Goal: Task Accomplishment & Management: Manage account settings

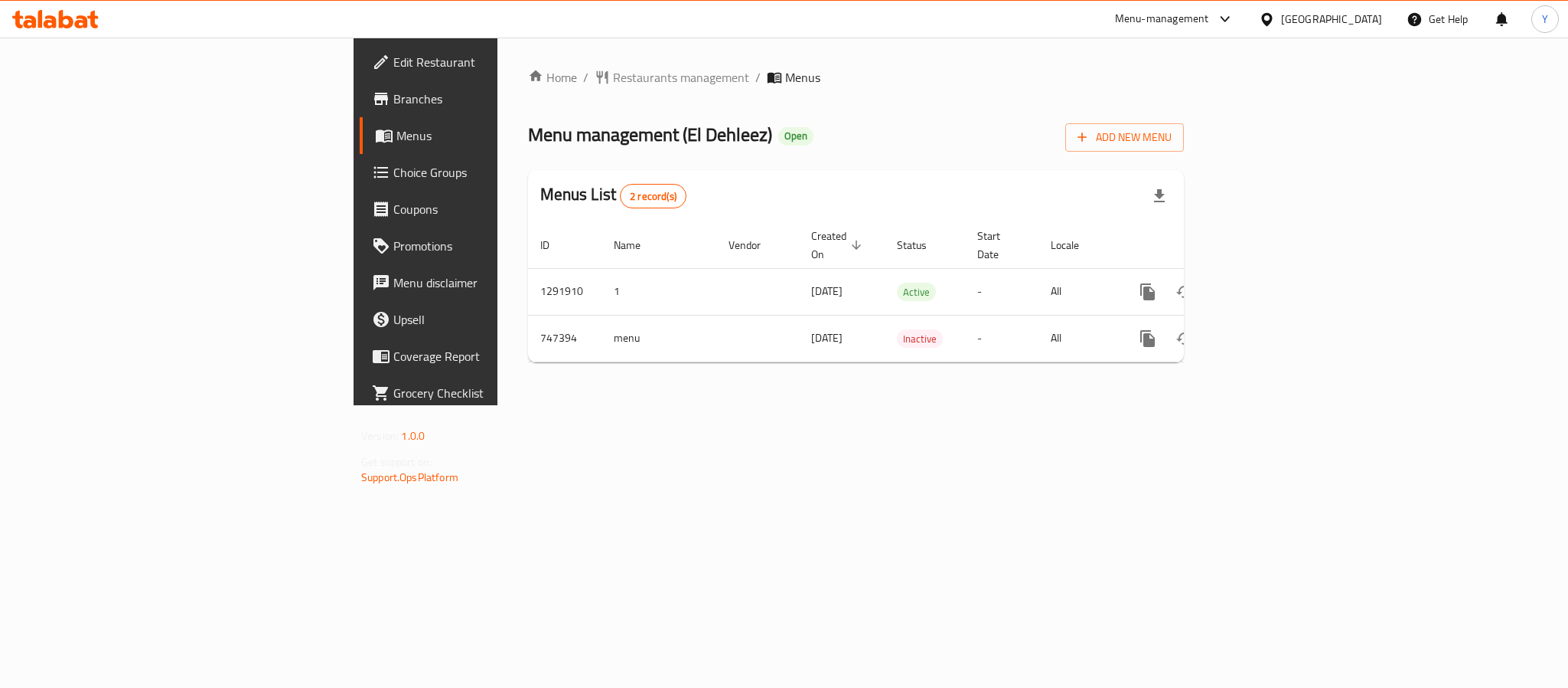
click at [393, 96] on span "Branches" at bounding box center [498, 99] width 209 height 18
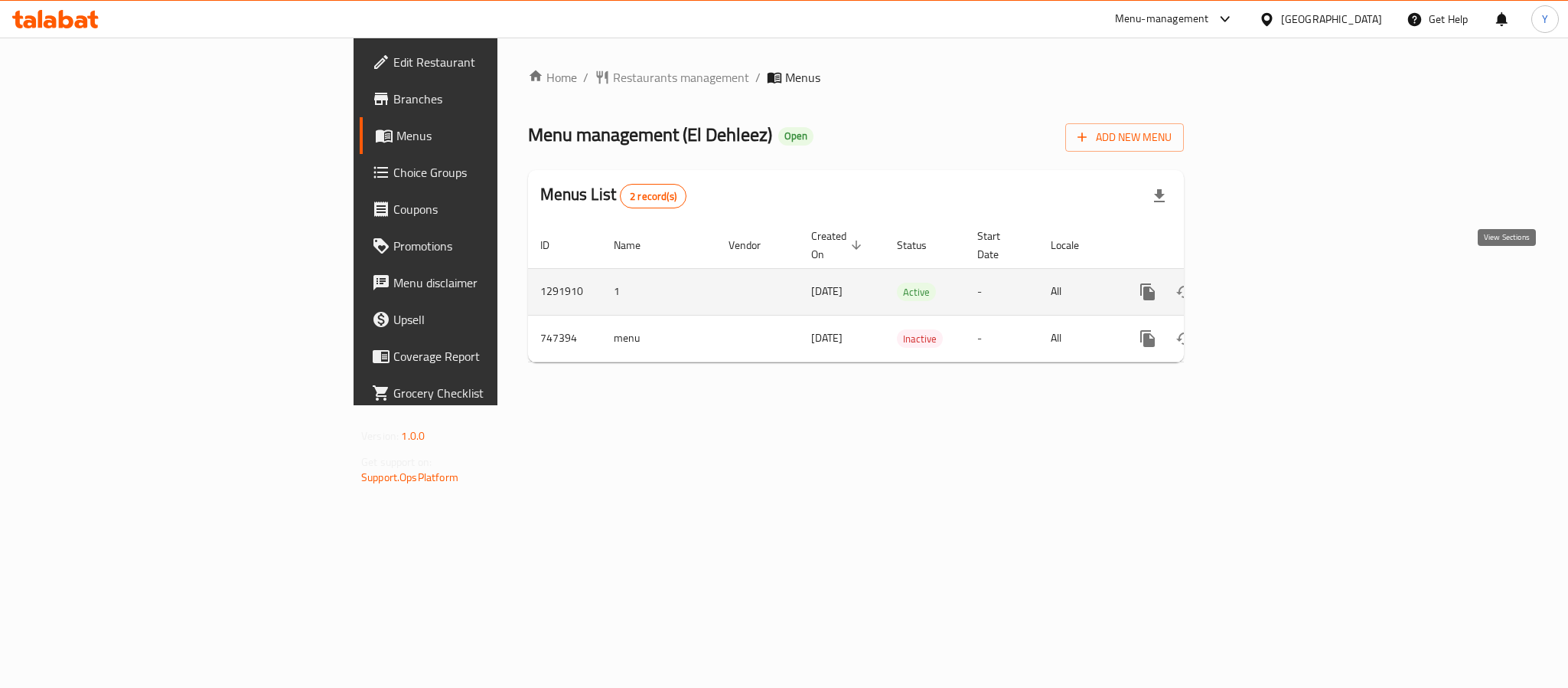
click at [1267, 283] on icon "enhanced table" at bounding box center [1258, 291] width 18 height 18
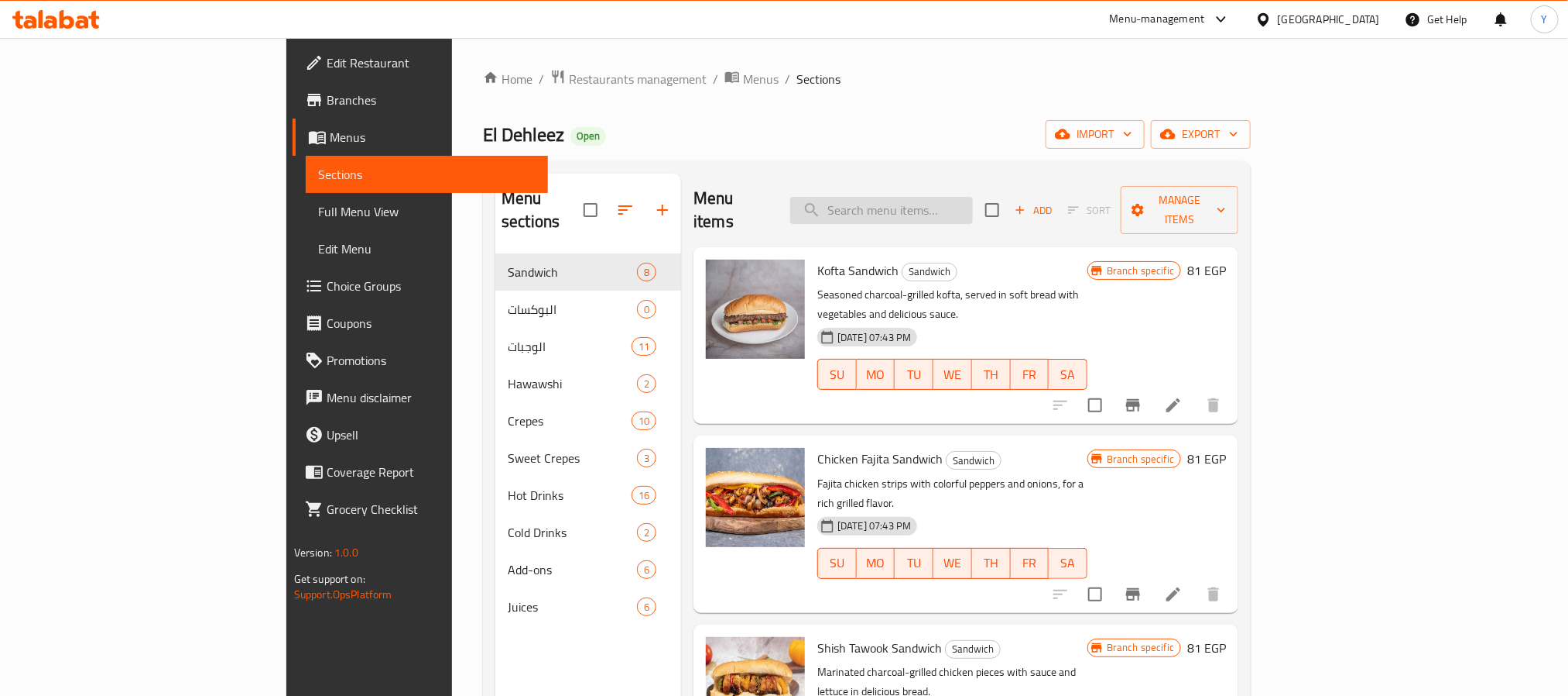
click at [973, 197] on input "search" at bounding box center [881, 210] width 183 height 27
type input "ه"
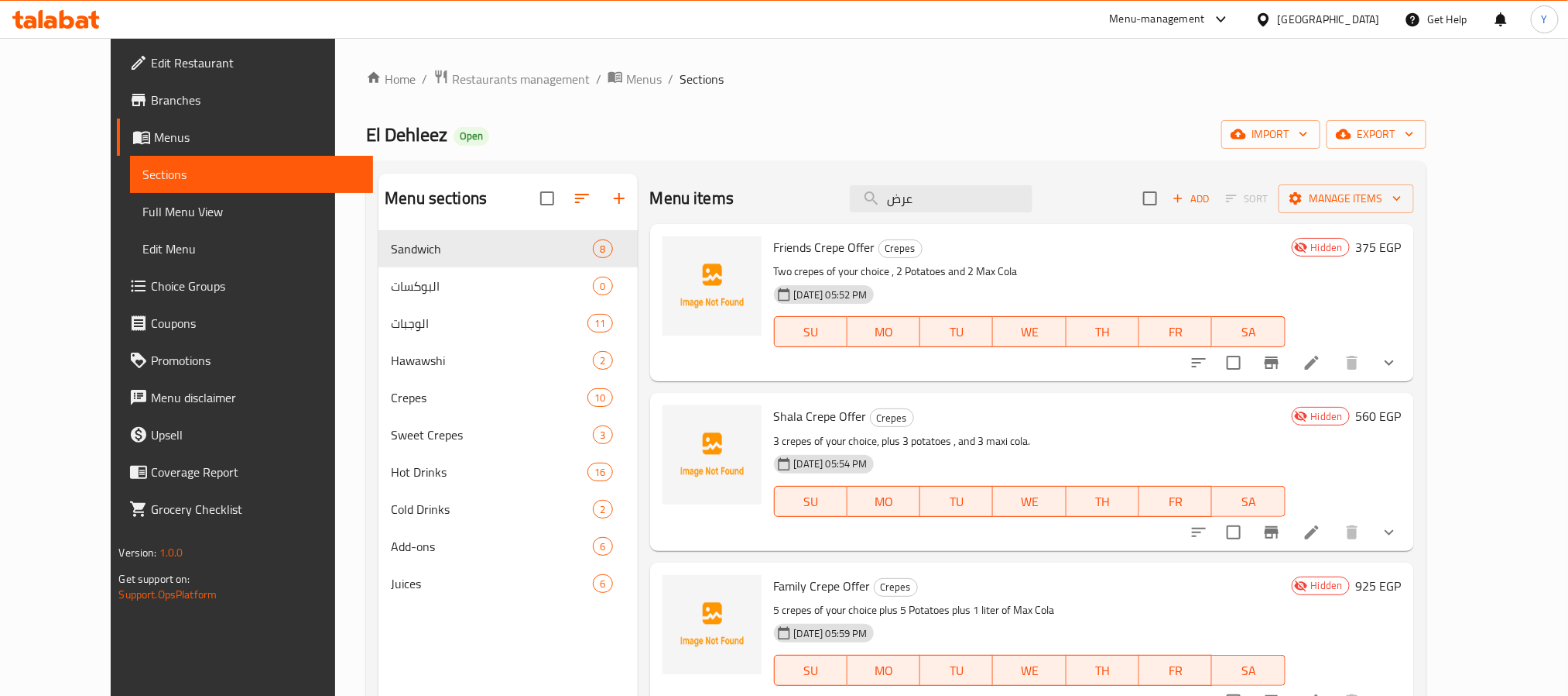
click at [1408, 365] on button "show more" at bounding box center [1389, 362] width 37 height 37
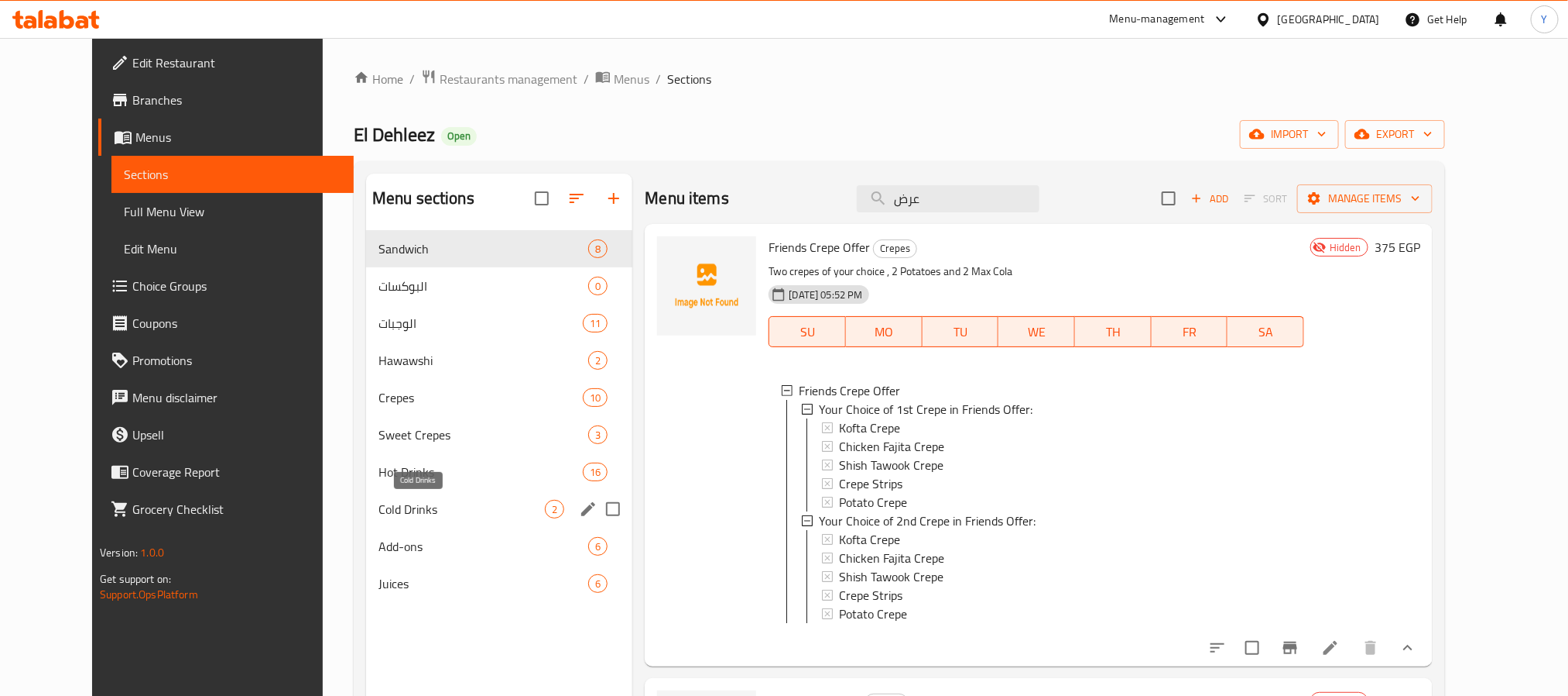
click at [378, 503] on span "Cold Drinks" at bounding box center [461, 508] width 166 height 19
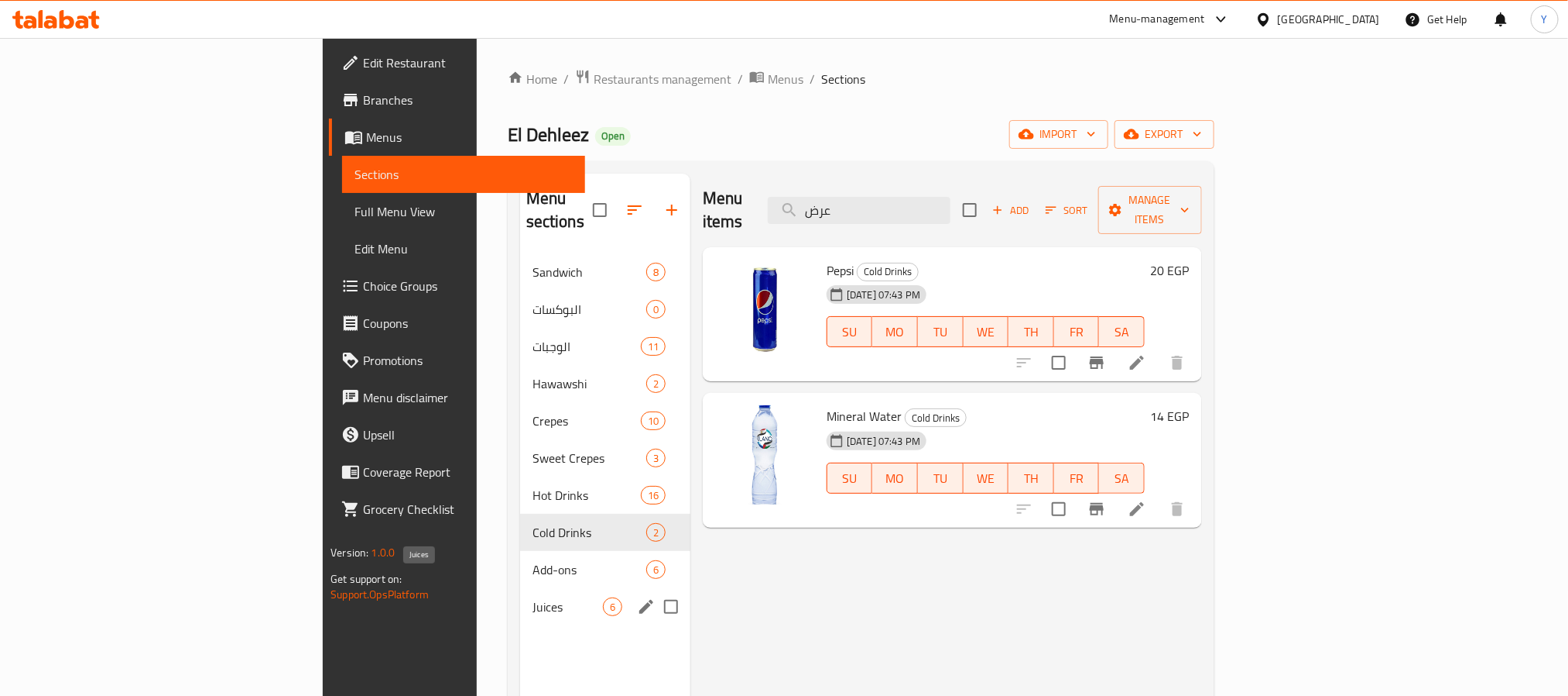
click at [532, 597] on span "Juices" at bounding box center [567, 606] width 71 height 19
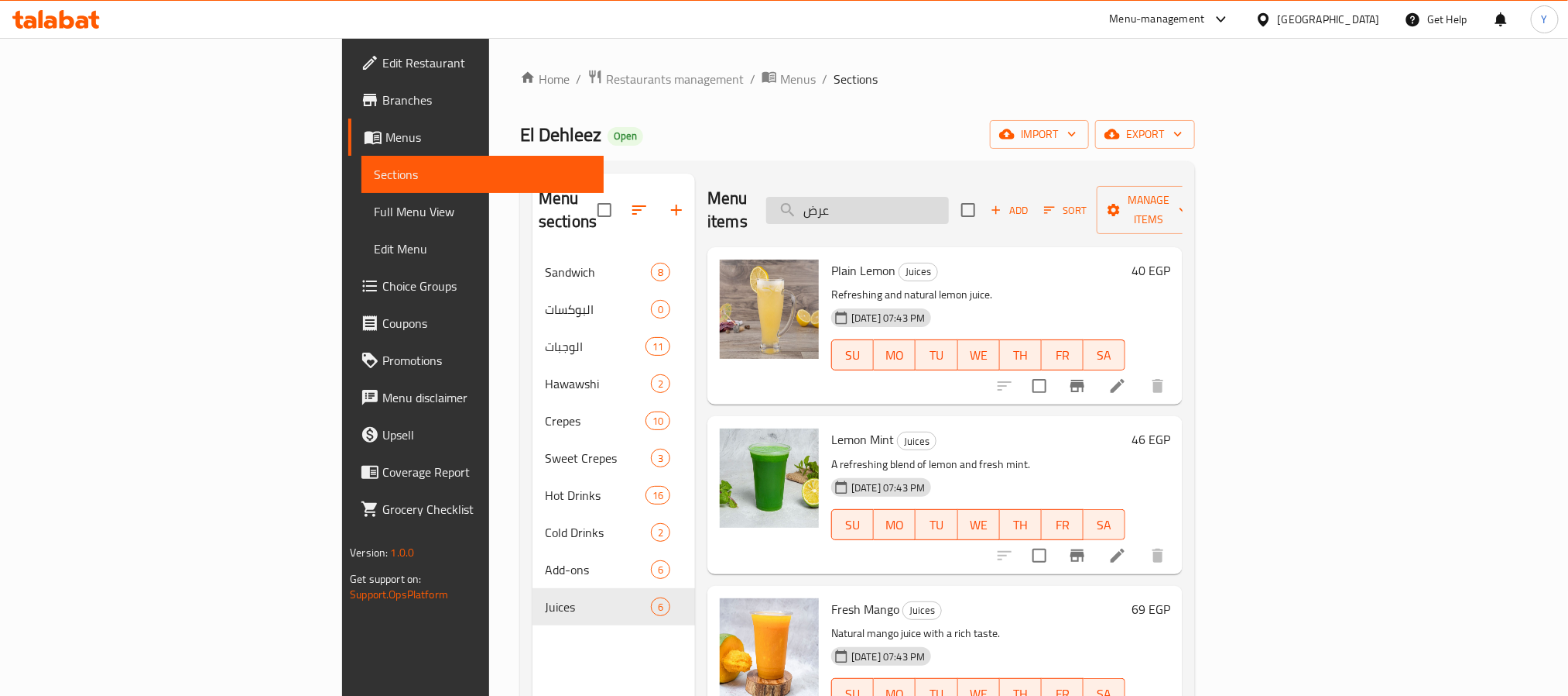
click at [949, 203] on input "عرض" at bounding box center [857, 210] width 183 height 27
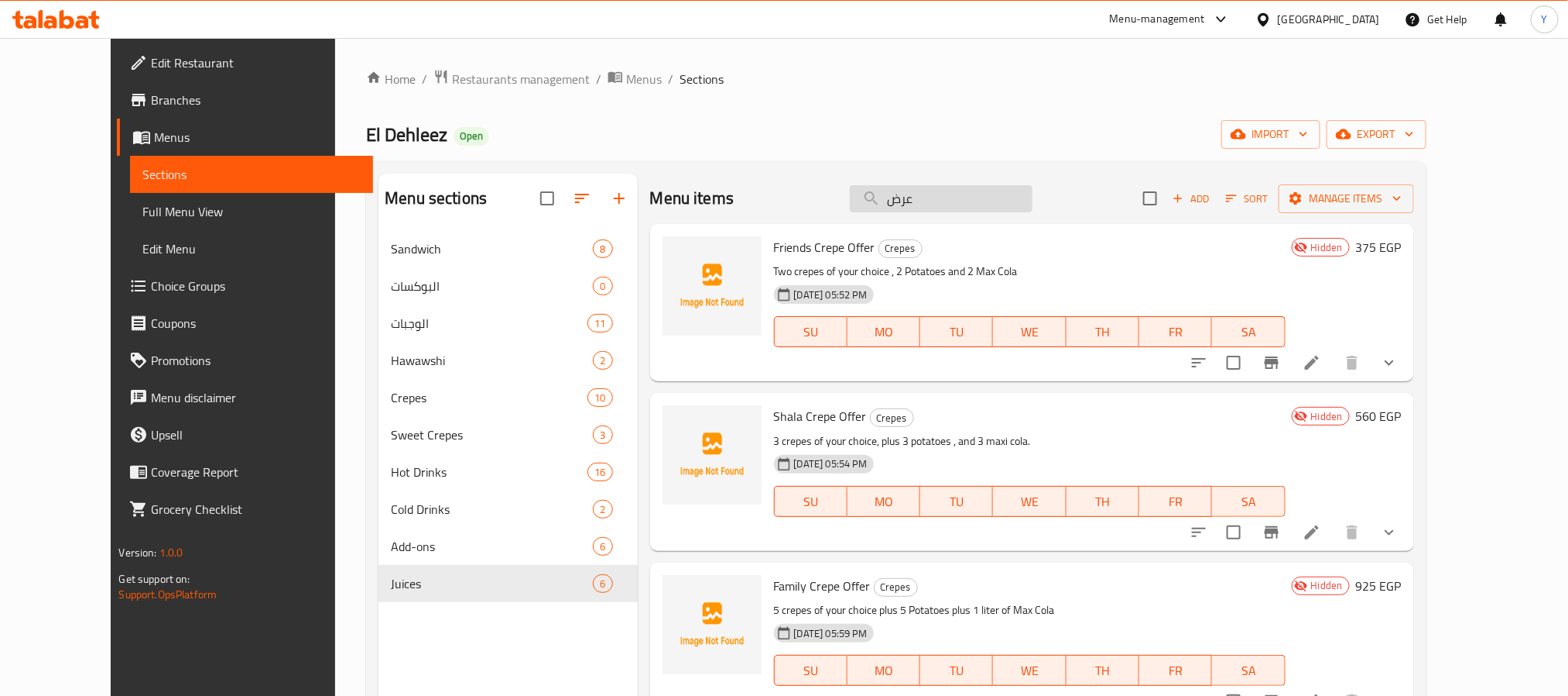
click at [997, 210] on input "عرض" at bounding box center [941, 198] width 183 height 27
click at [941, 200] on input "عرض" at bounding box center [941, 198] width 183 height 27
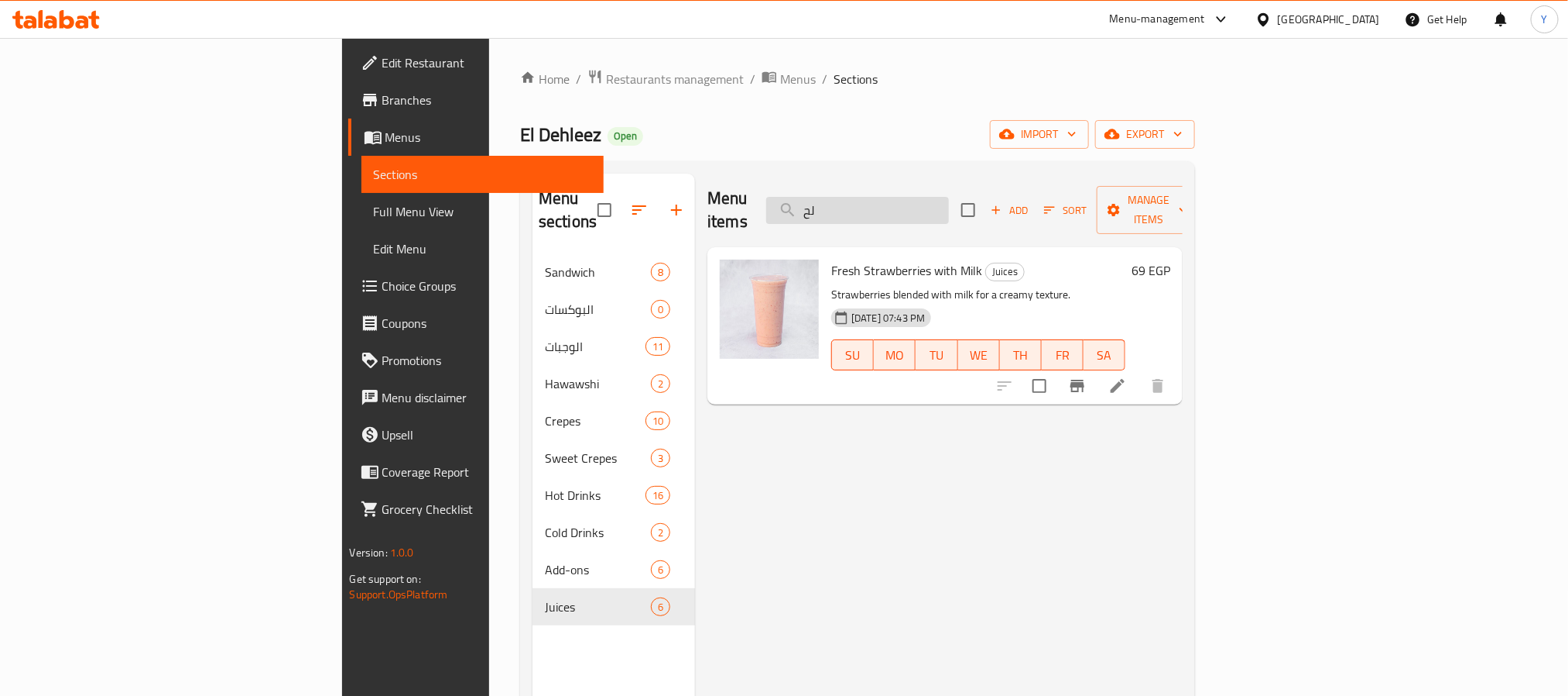
type input "لحم"
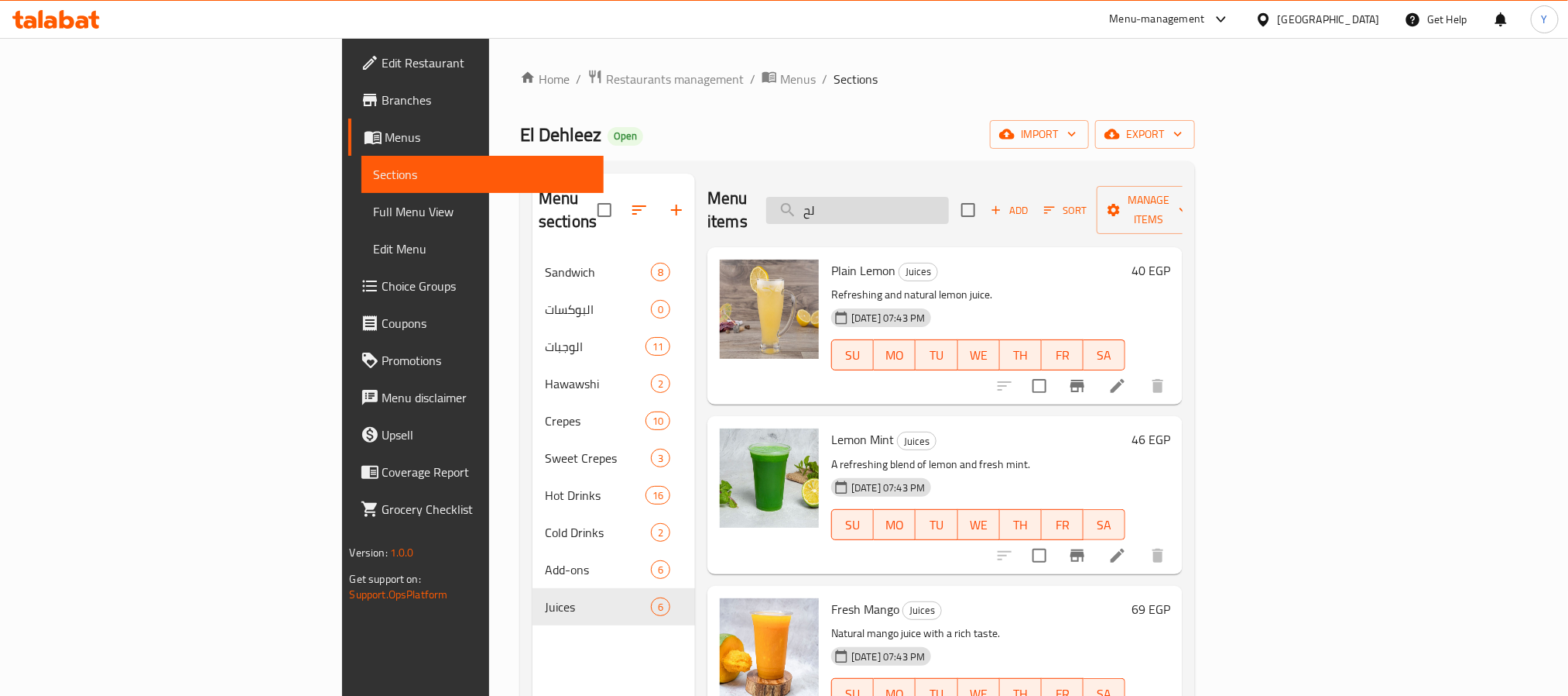
type input "لحو"
click at [933, 208] on input "search" at bounding box center [857, 210] width 183 height 27
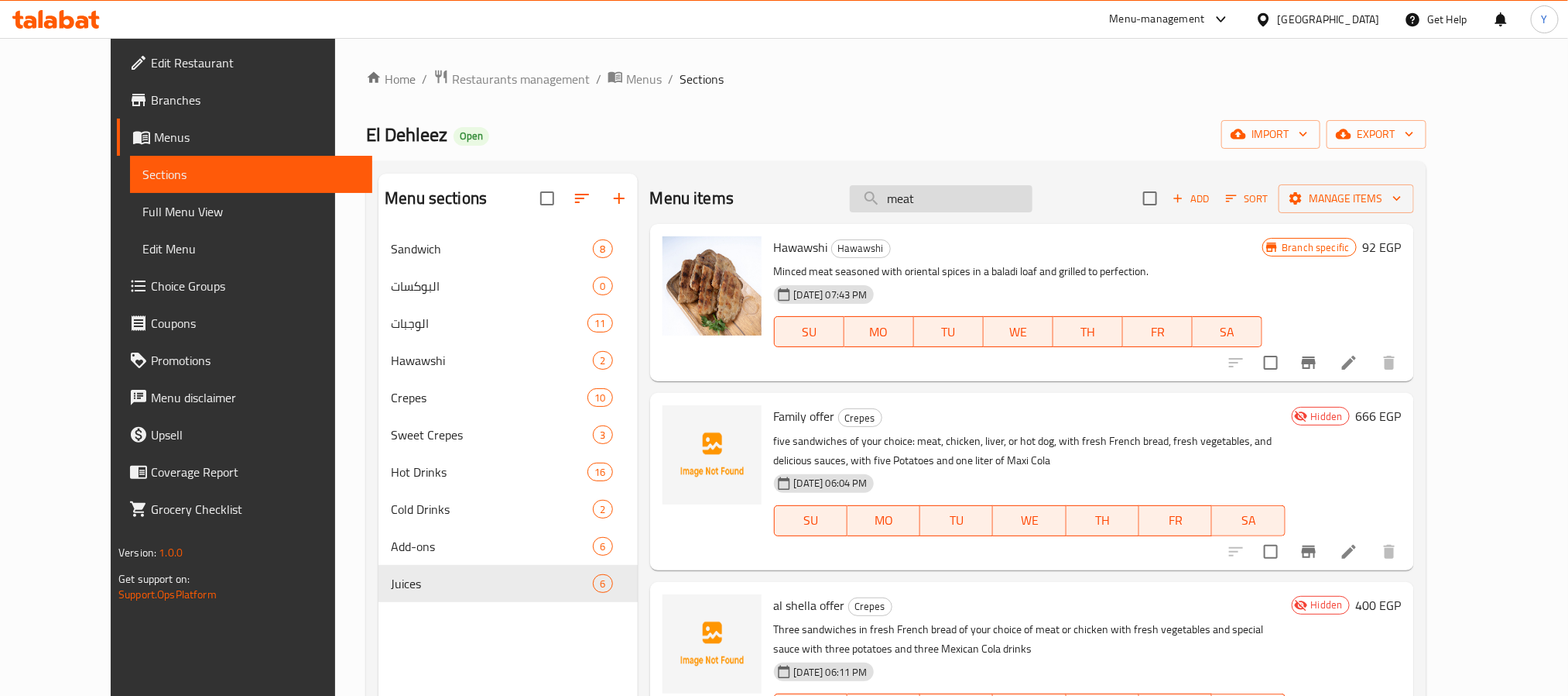
click at [950, 196] on input "meat" at bounding box center [941, 198] width 183 height 27
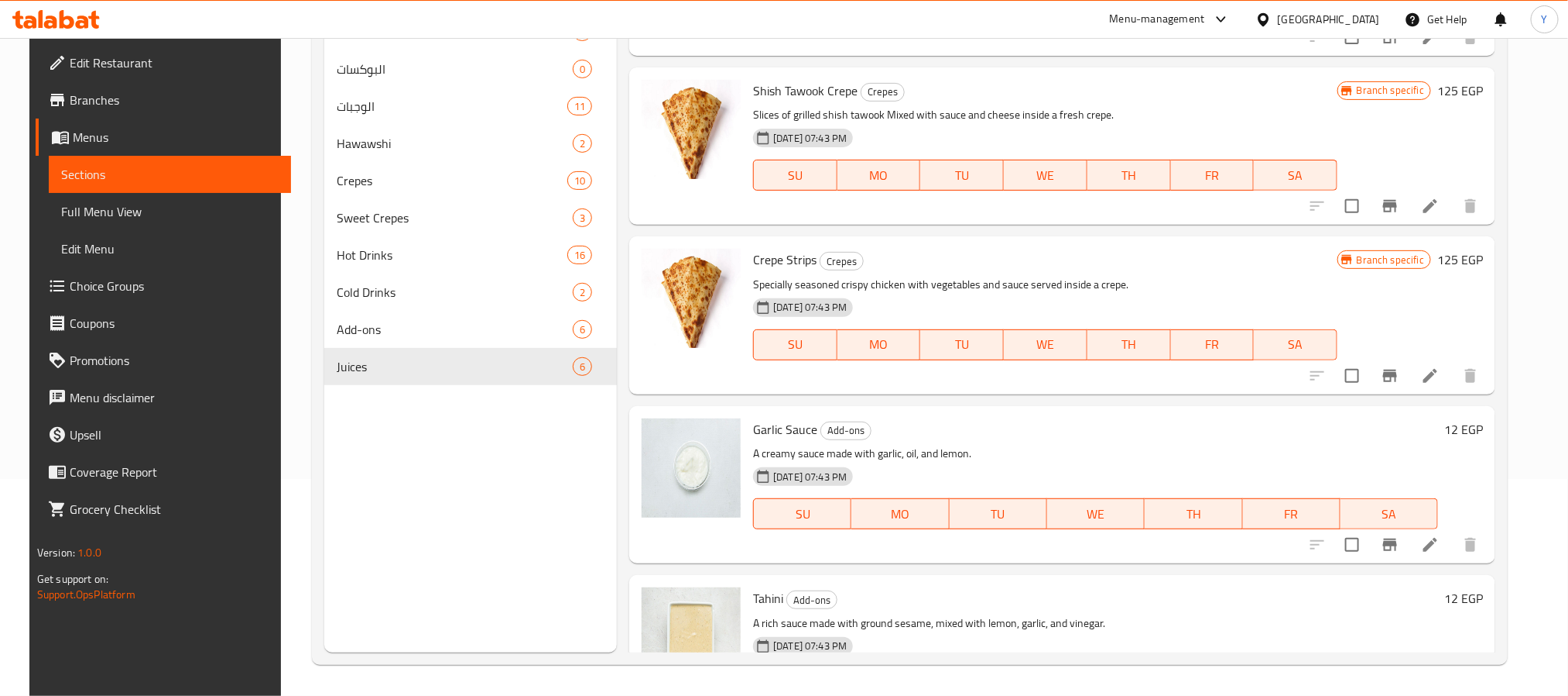
scroll to position [3007, 0]
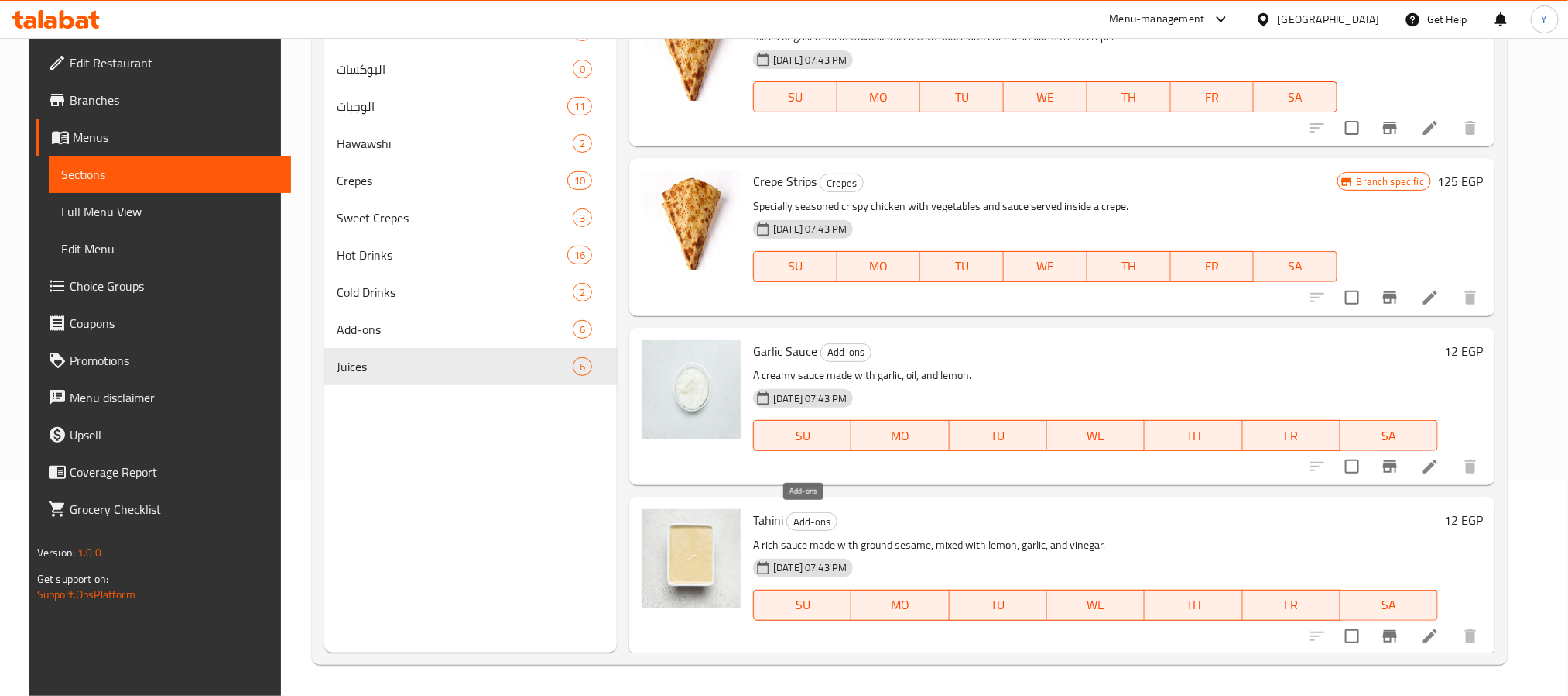
click at [809, 513] on span "Add-ons" at bounding box center [812, 521] width 50 height 18
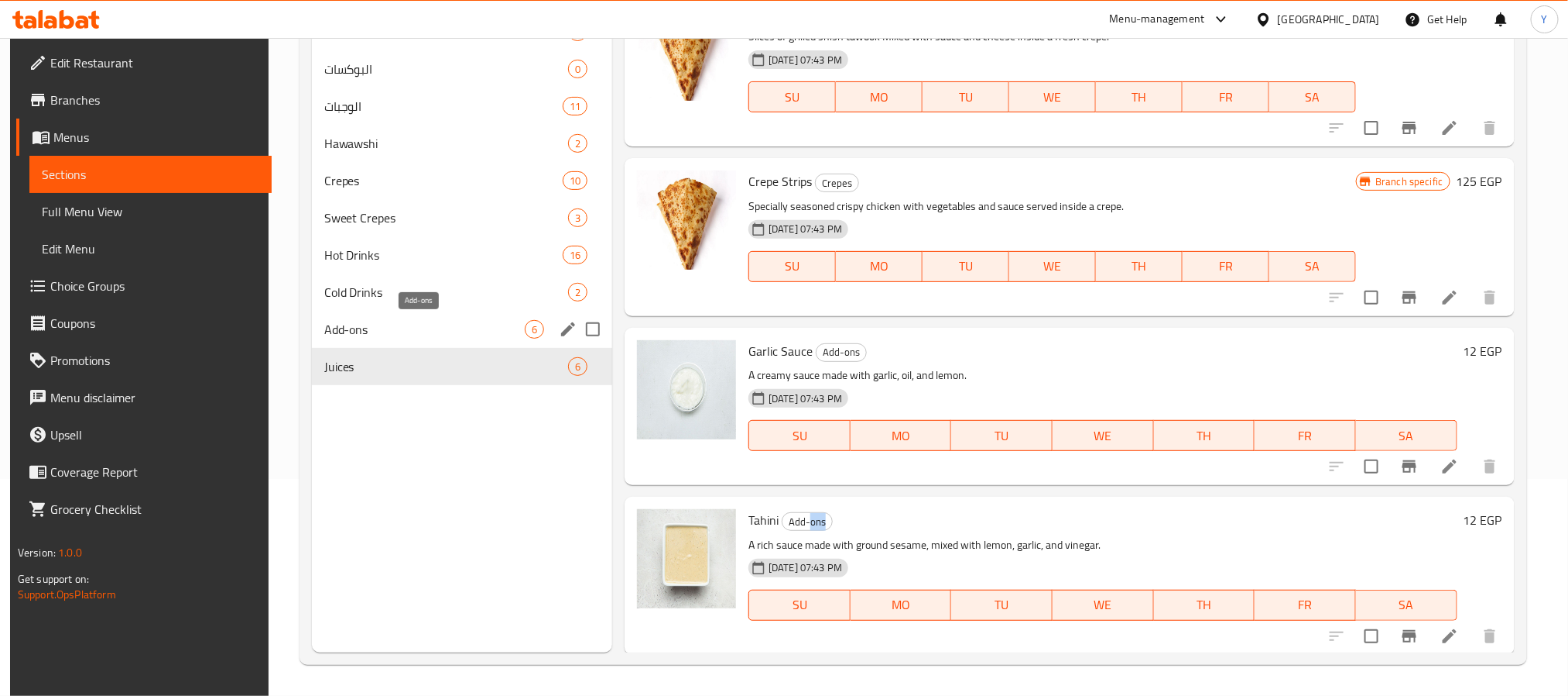
click at [377, 323] on span "Add-ons" at bounding box center [424, 329] width 200 height 19
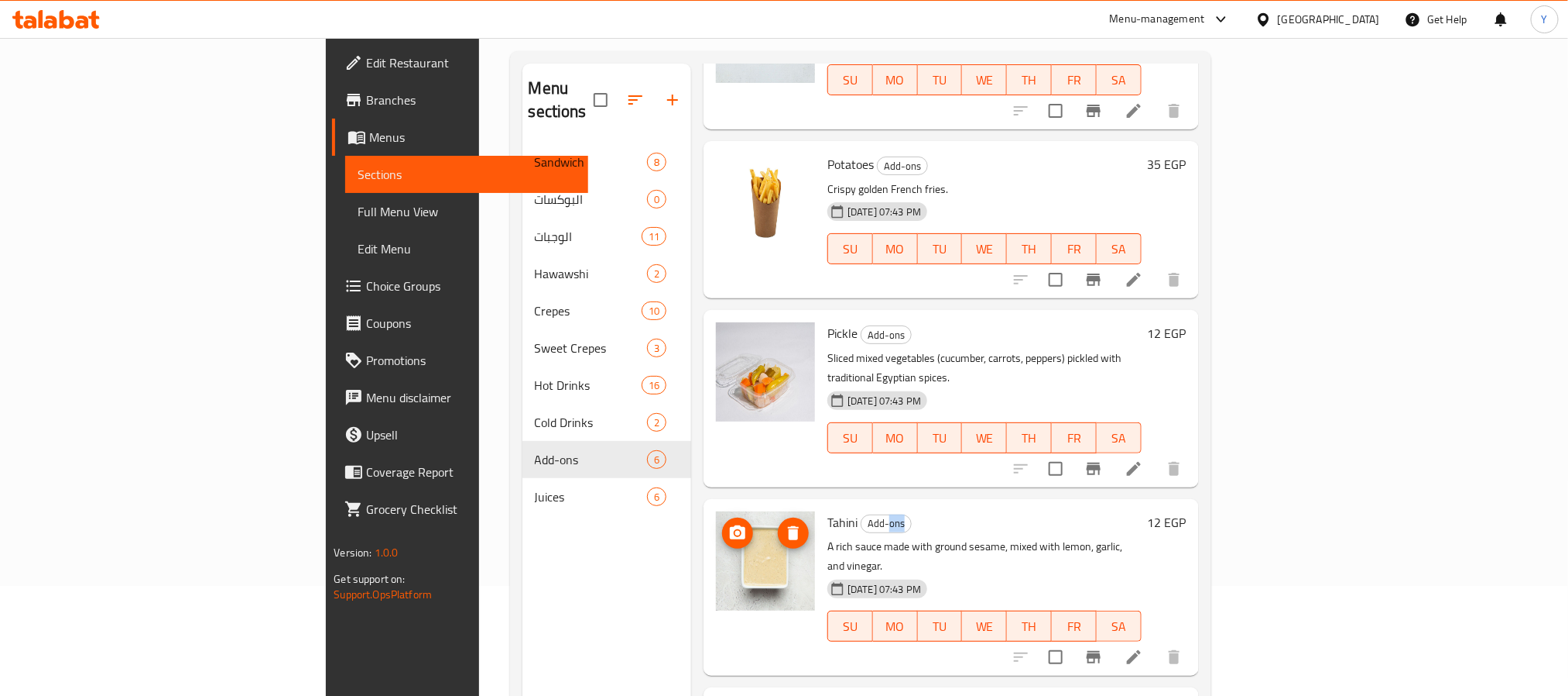
scroll to position [217, 0]
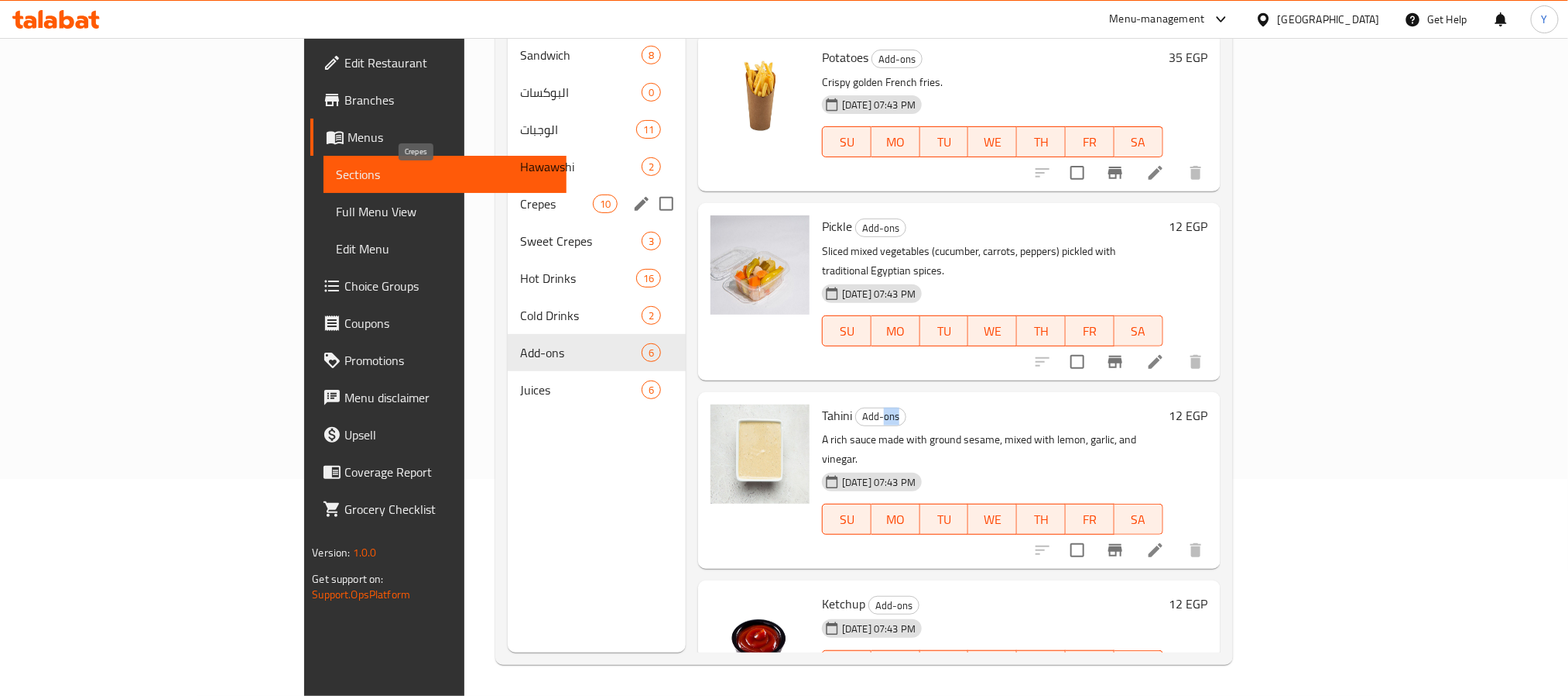
click at [520, 194] on span "Crepes" at bounding box center [557, 203] width 73 height 19
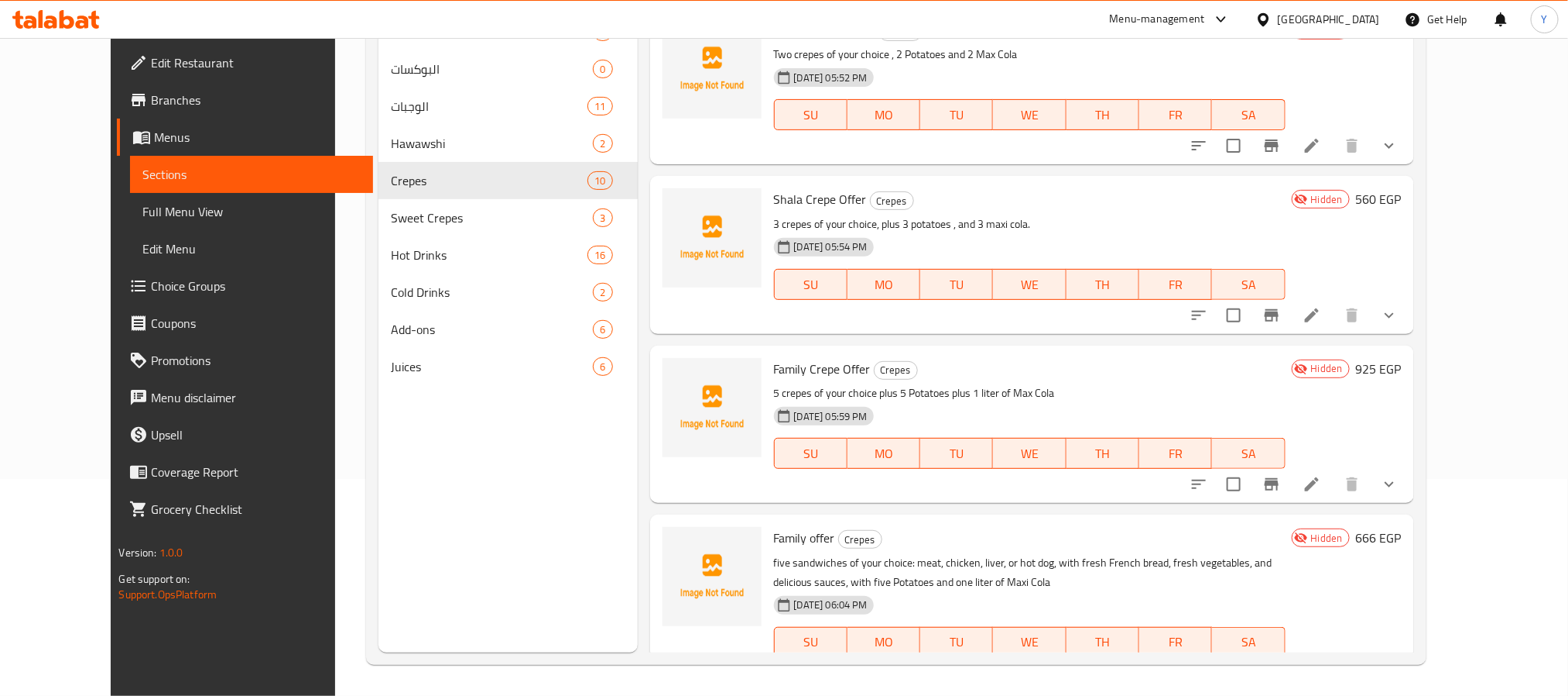
click at [1398, 324] on icon "show more" at bounding box center [1389, 315] width 19 height 19
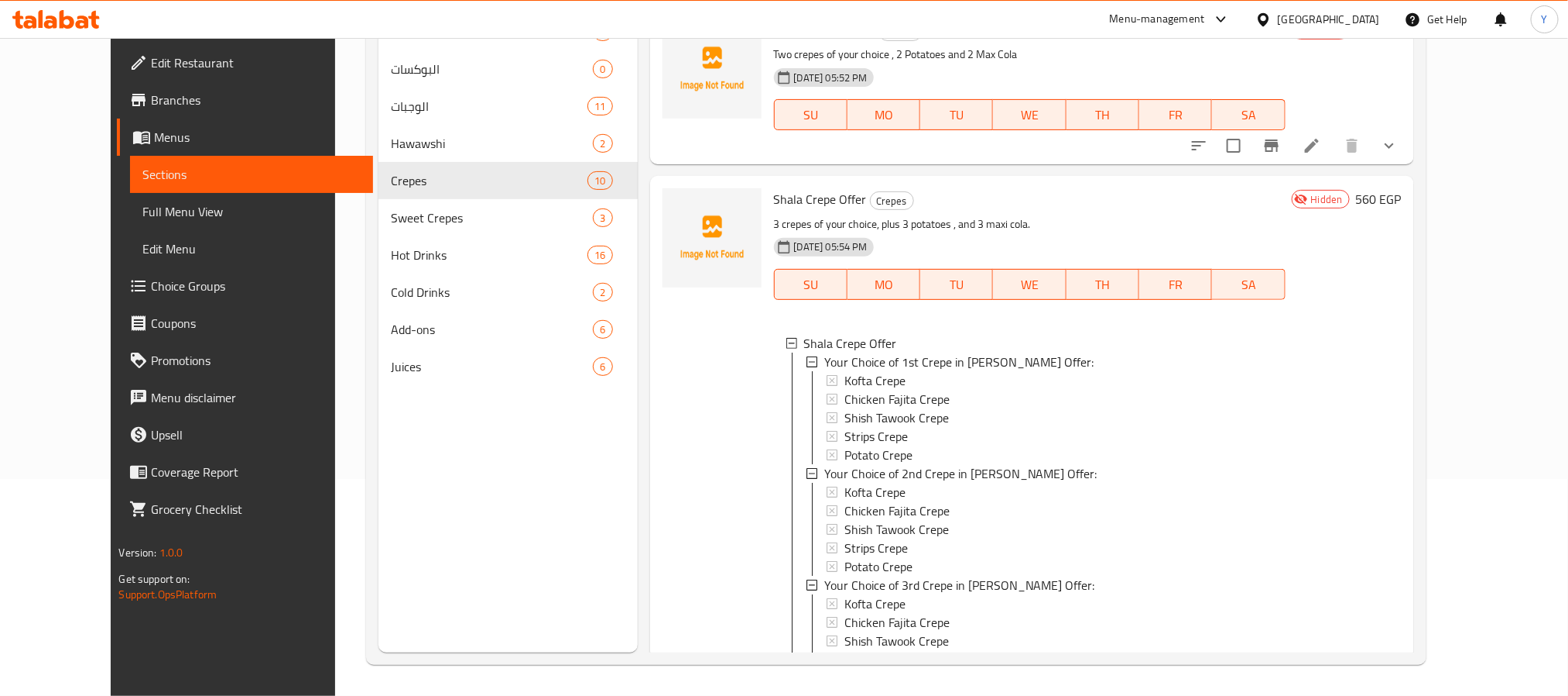
click at [1402, 324] on div "Hidden 560 EGP" at bounding box center [1343, 452] width 116 height 529
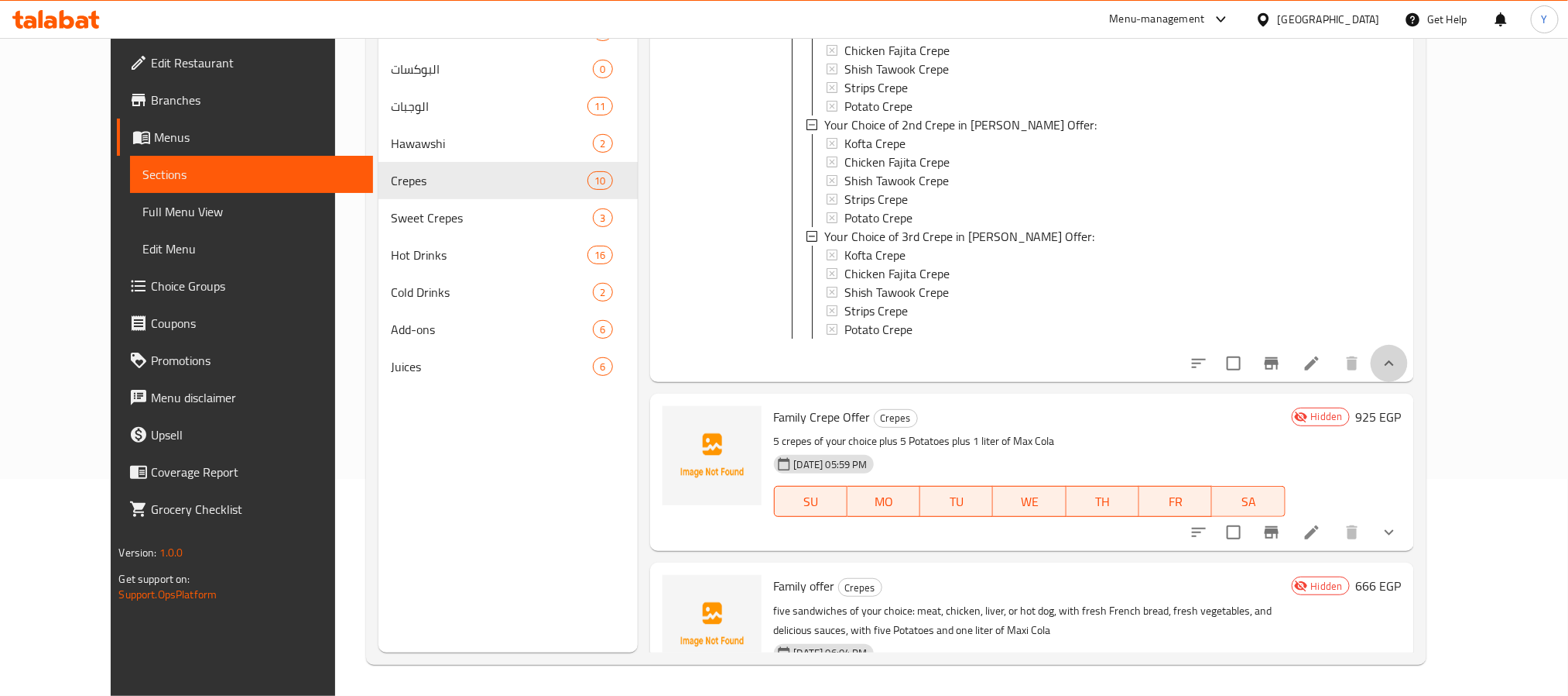
click at [1408, 368] on button "show more" at bounding box center [1389, 363] width 37 height 37
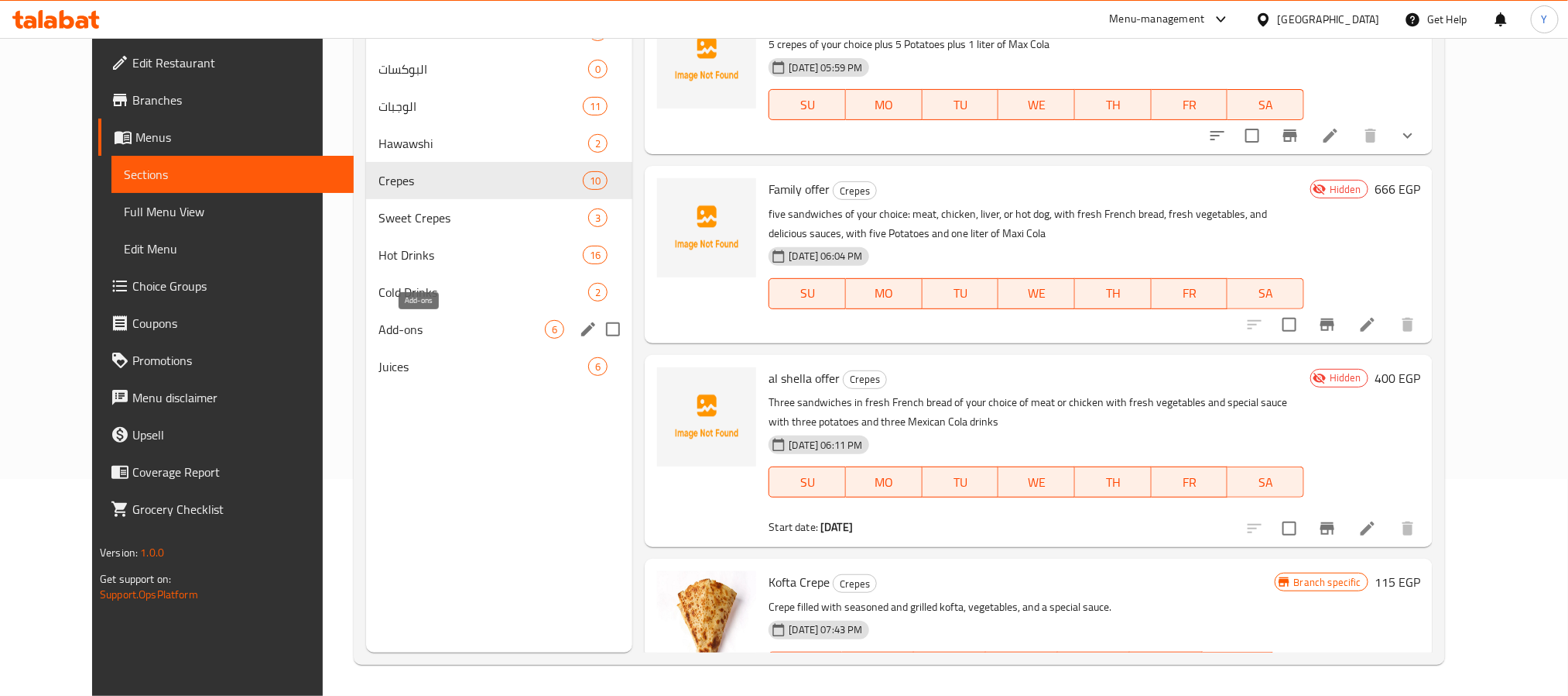
drag, startPoint x: 369, startPoint y: 327, endPoint x: 493, endPoint y: 309, distance: 125.3
click at [378, 327] on span "Add-ons" at bounding box center [461, 329] width 166 height 19
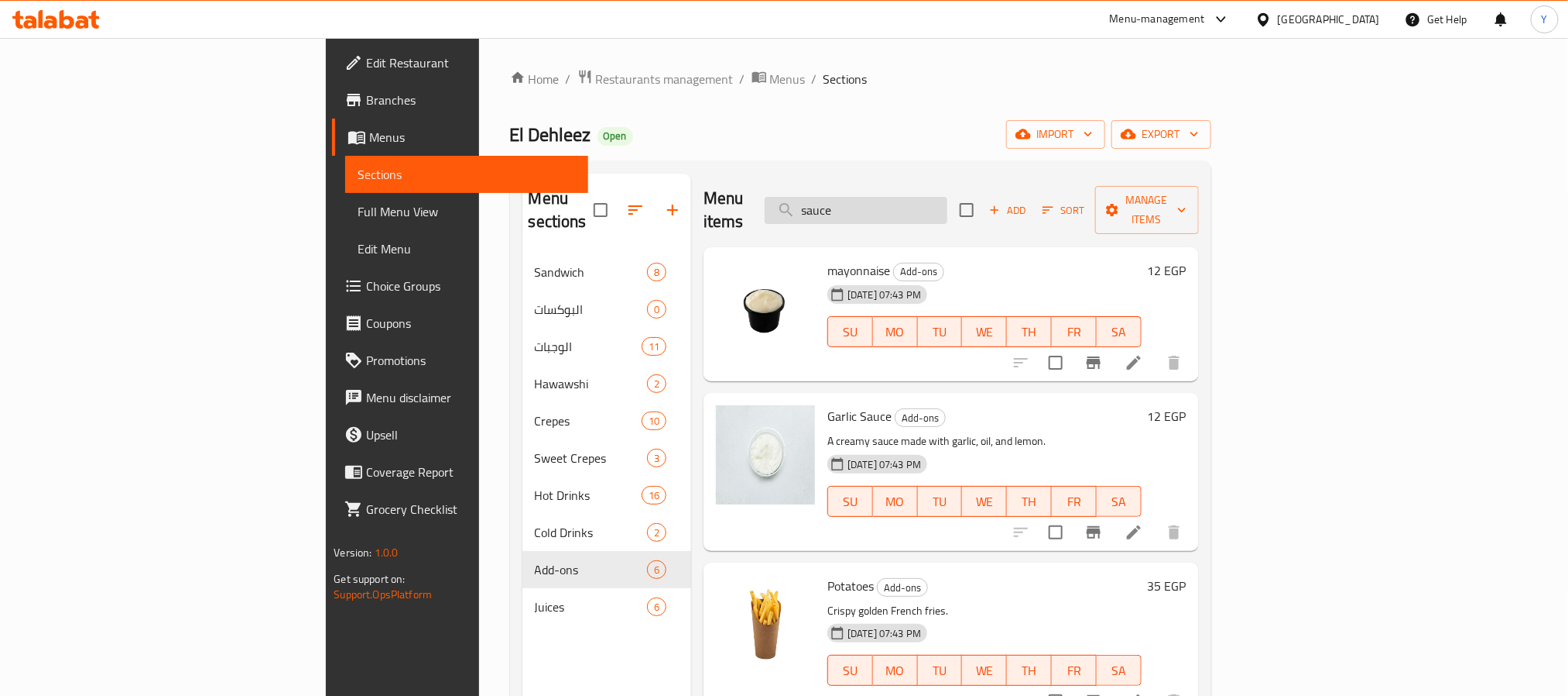
click at [947, 197] on input "sauce" at bounding box center [855, 210] width 183 height 27
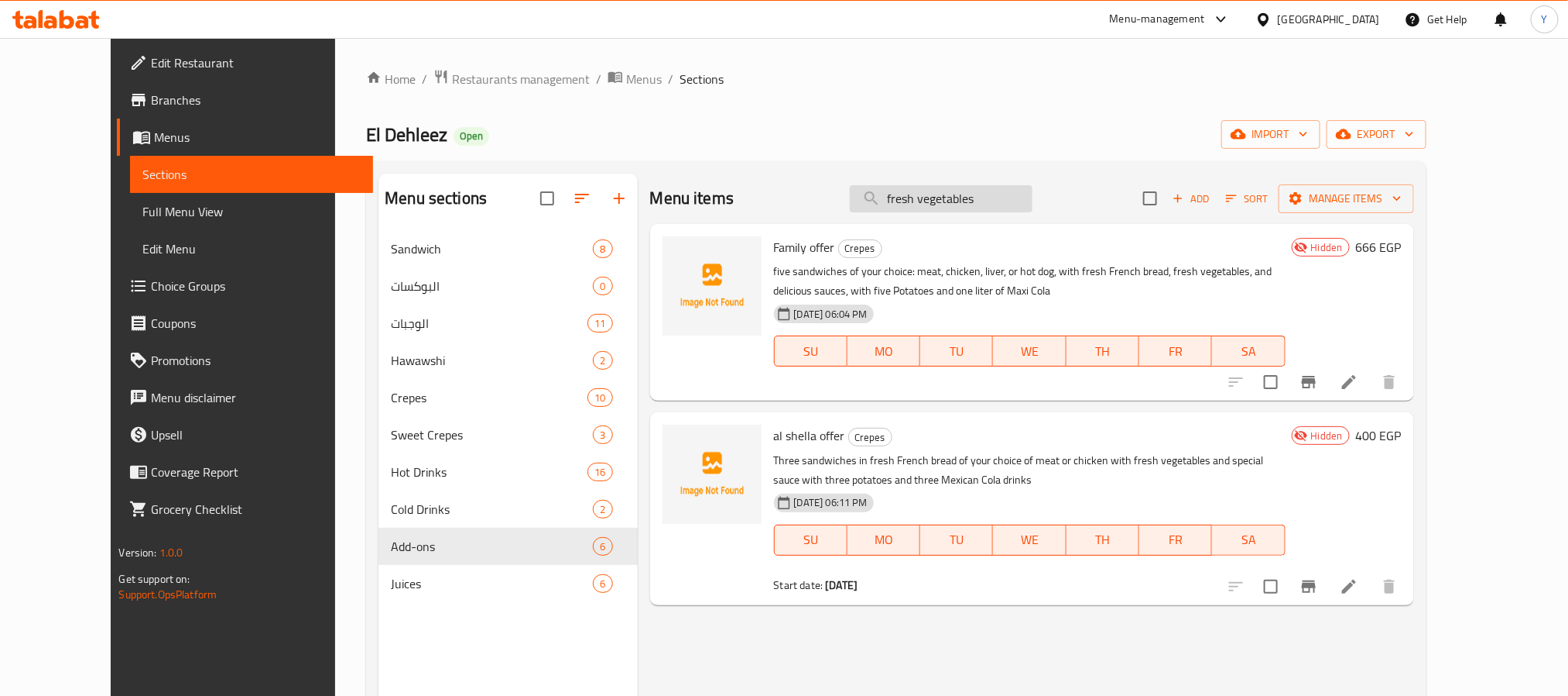
click at [950, 210] on input "fresh vegetables" at bounding box center [941, 198] width 183 height 27
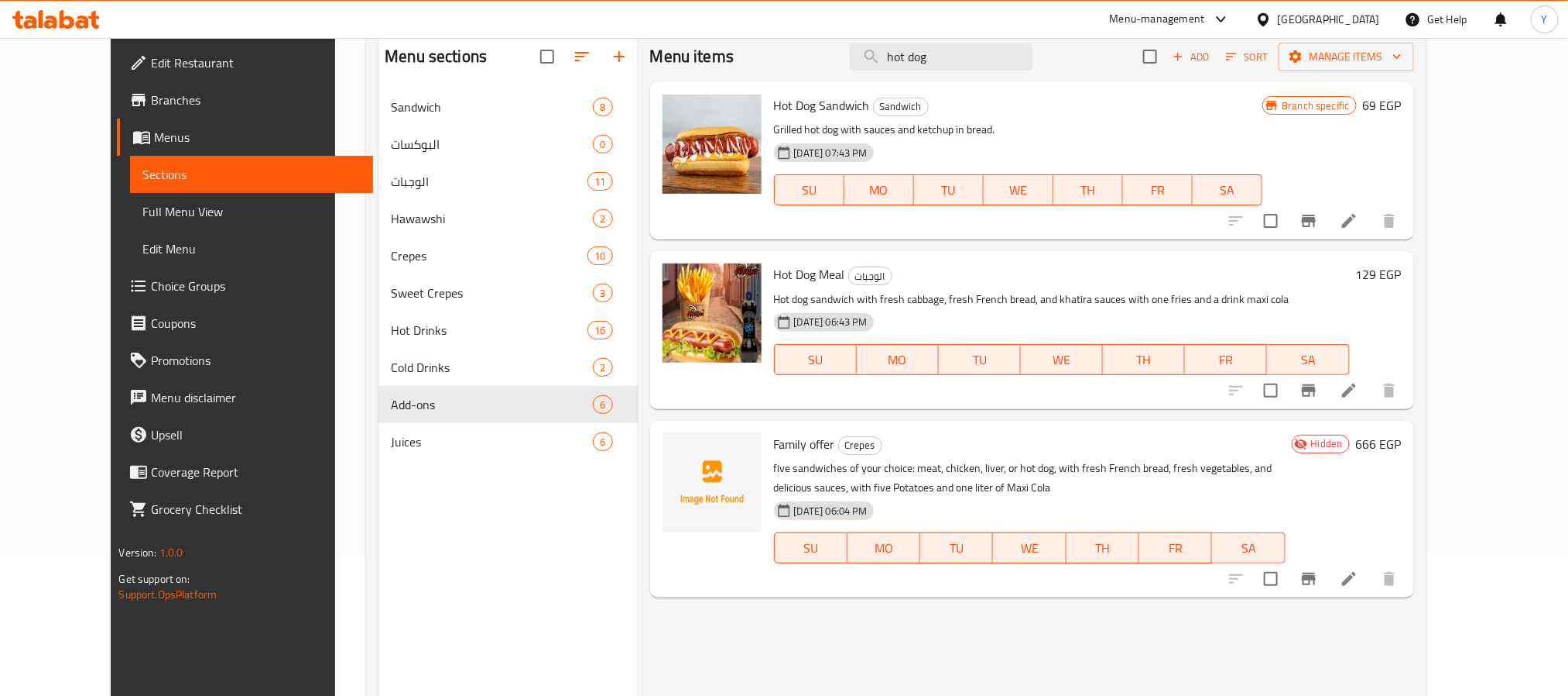
scroll to position [101, 0]
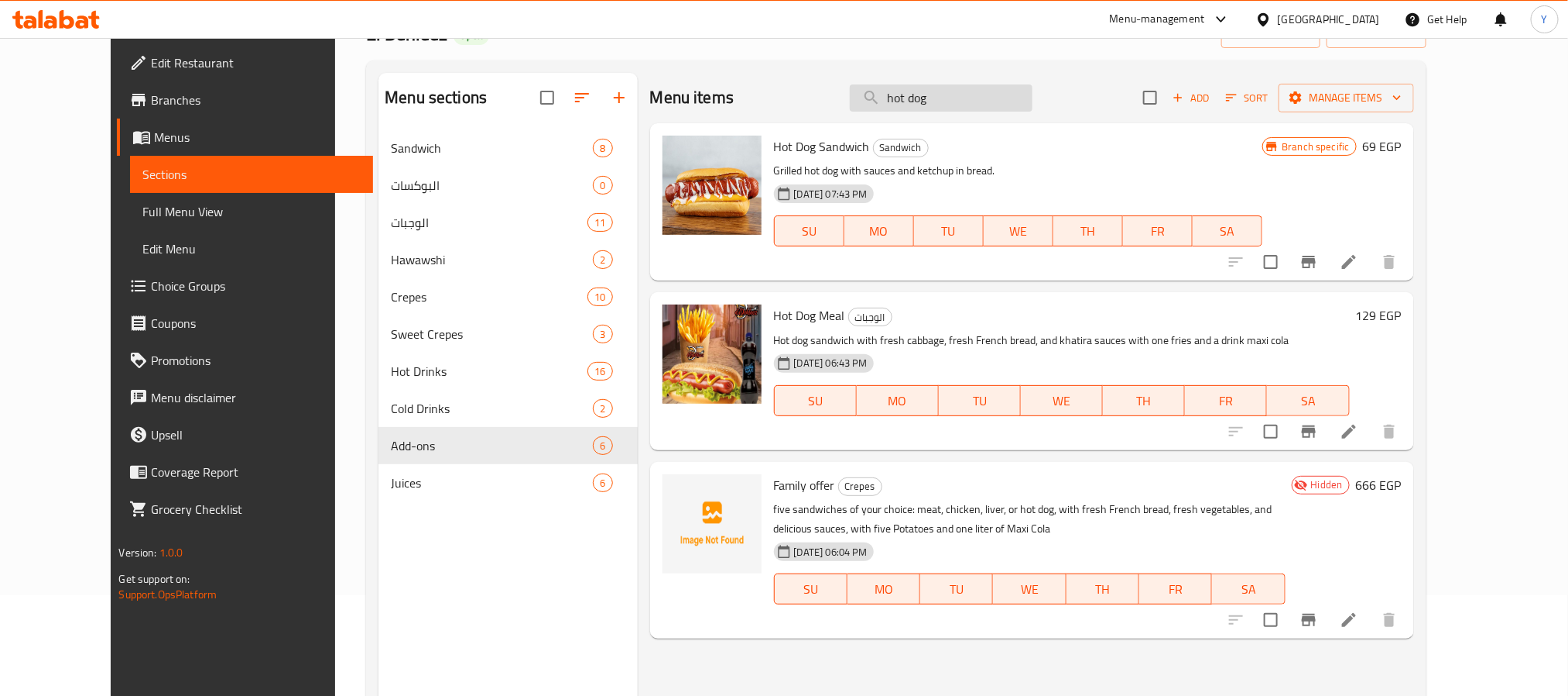
click at [1010, 91] on input "hot dog" at bounding box center [941, 97] width 183 height 27
click at [1009, 91] on input "hot dog" at bounding box center [941, 97] width 183 height 27
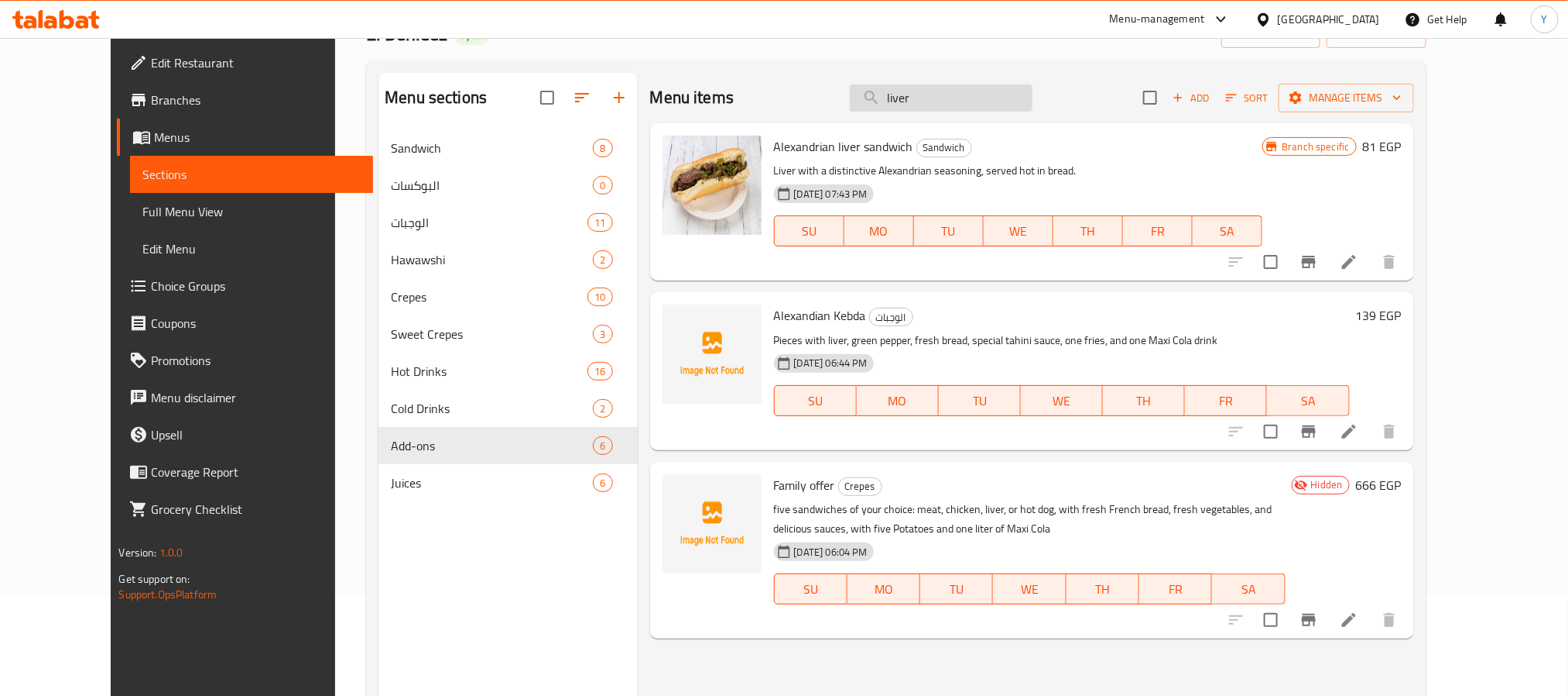
click at [980, 95] on input "liver" at bounding box center [941, 97] width 183 height 27
click at [1004, 108] on input "liver" at bounding box center [941, 97] width 183 height 27
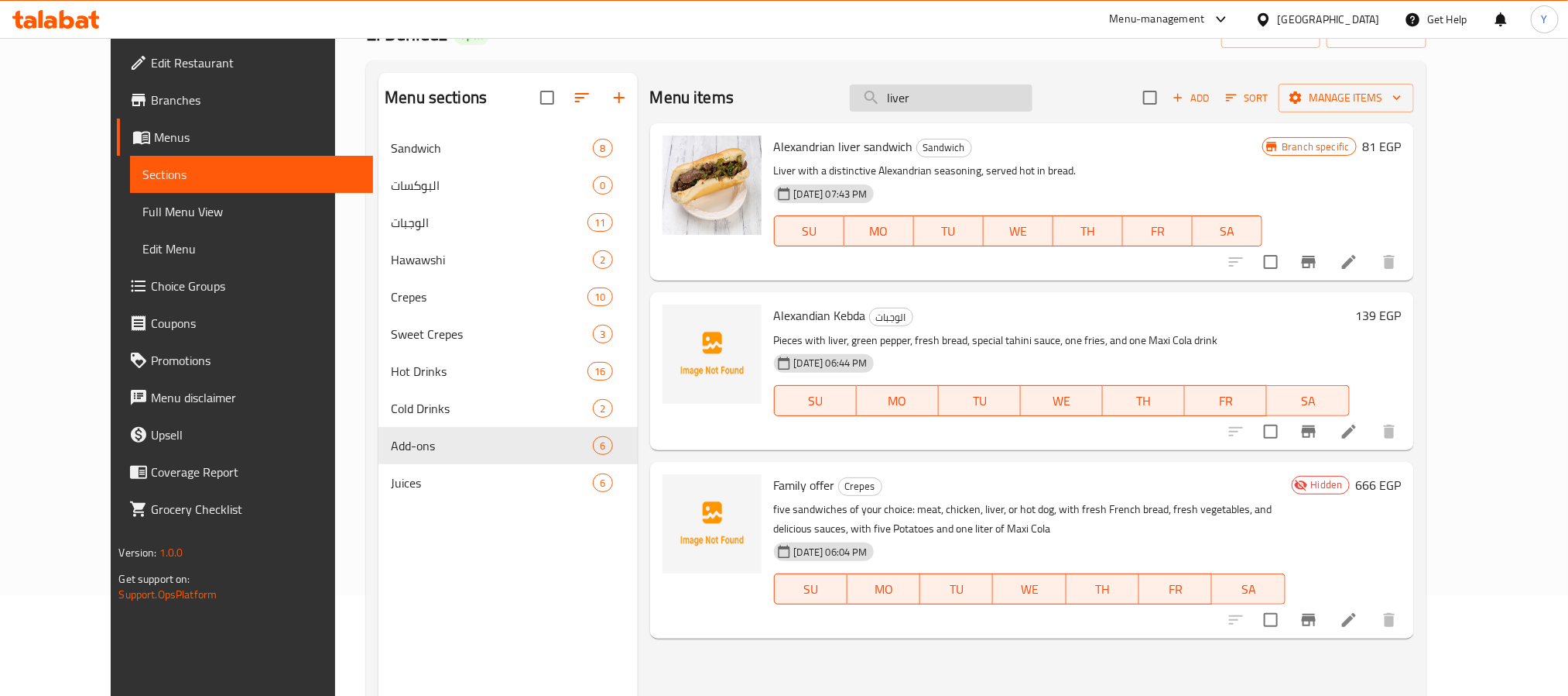
click at [1004, 108] on input "liver" at bounding box center [941, 97] width 183 height 27
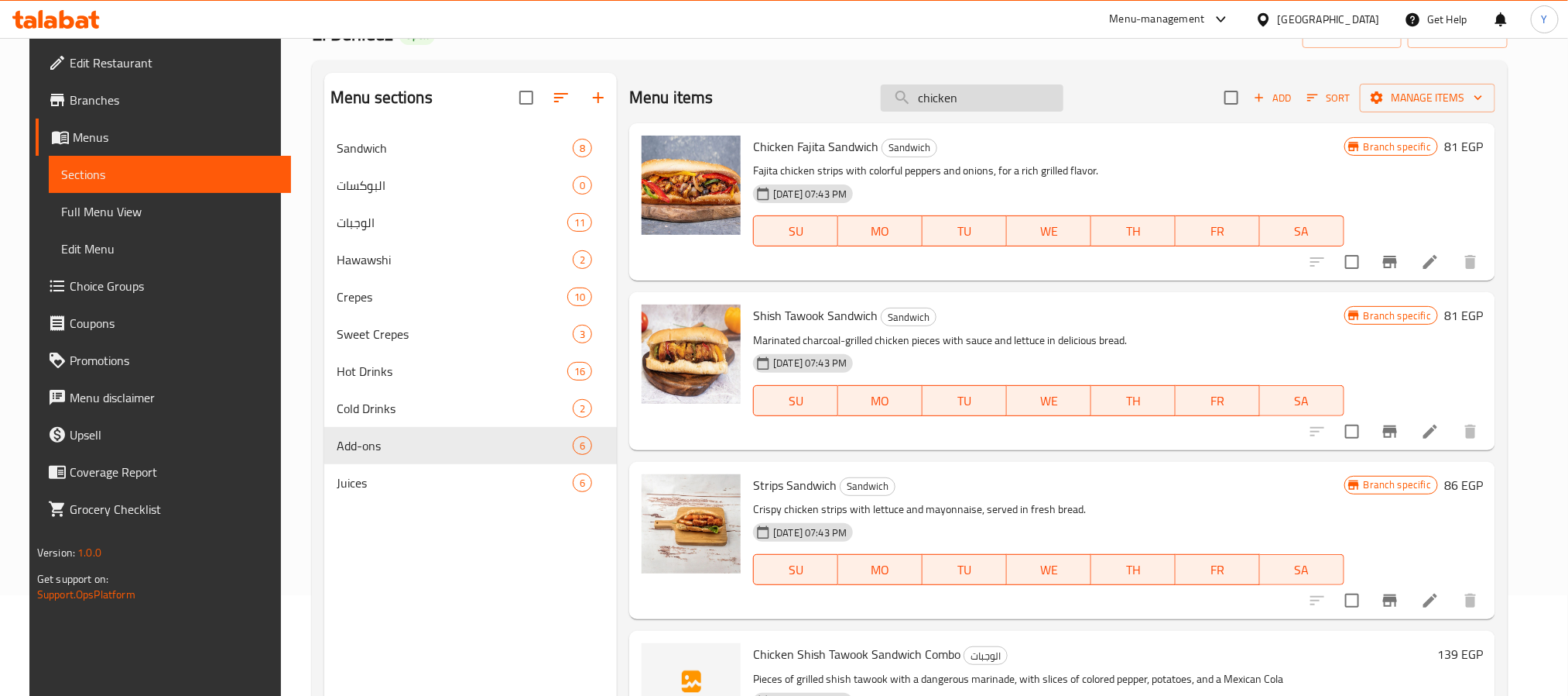
type input "chicken"
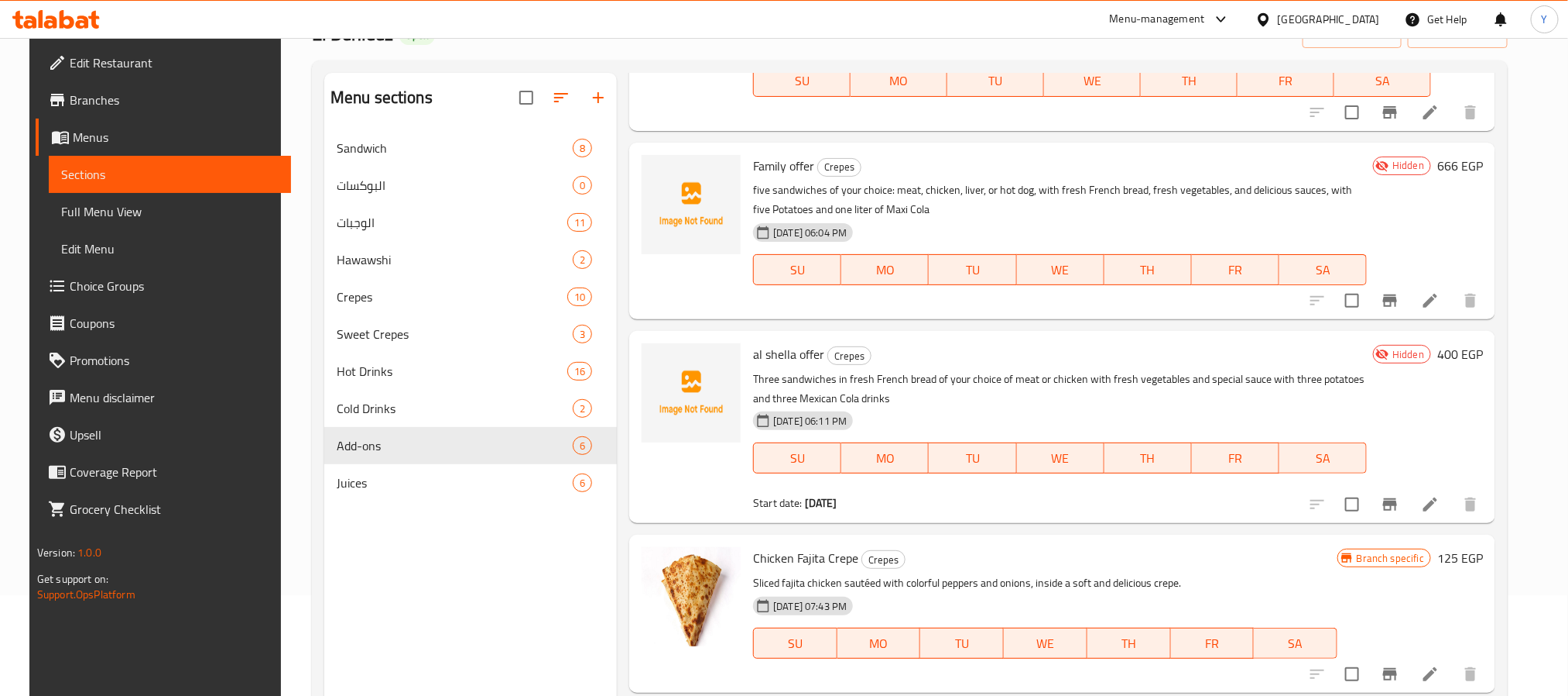
scroll to position [1394, 0]
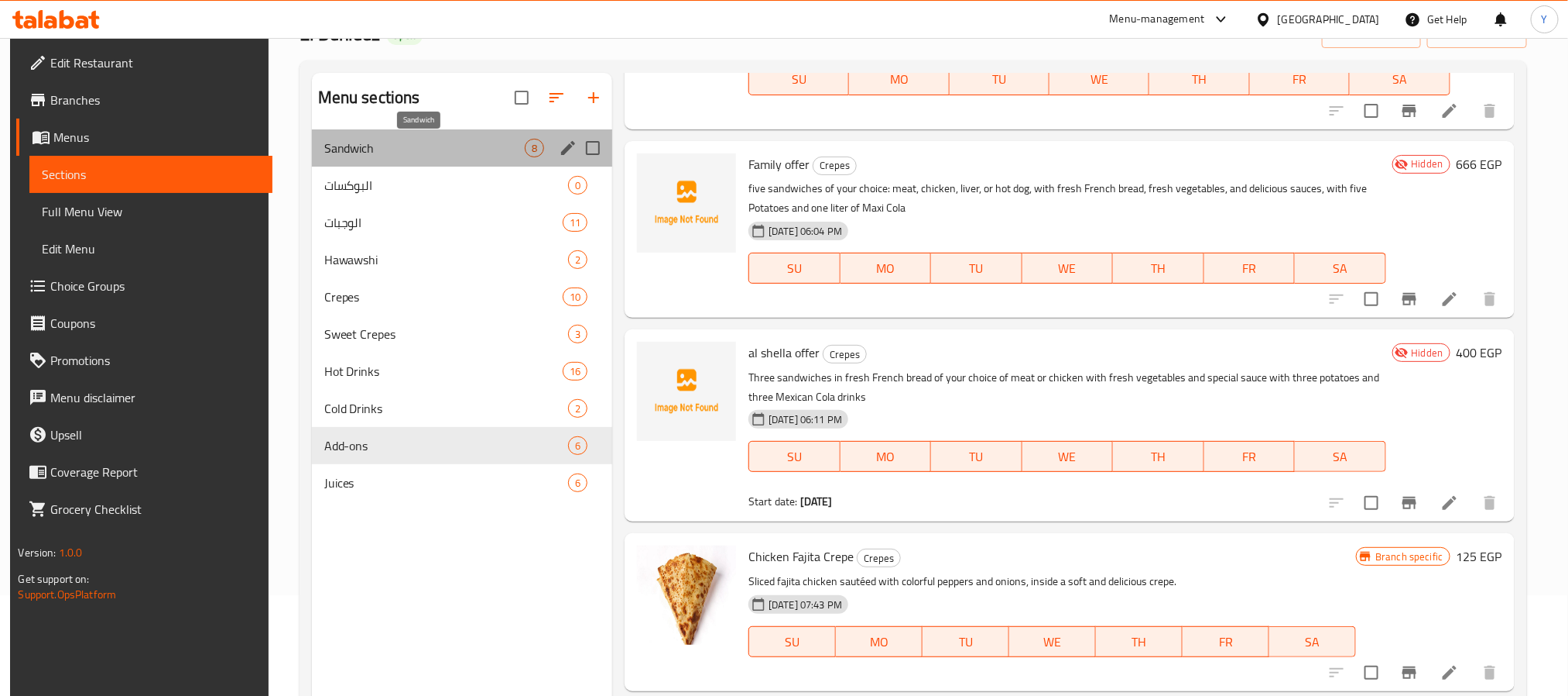
click at [377, 145] on span "Sandwich" at bounding box center [424, 148] width 200 height 19
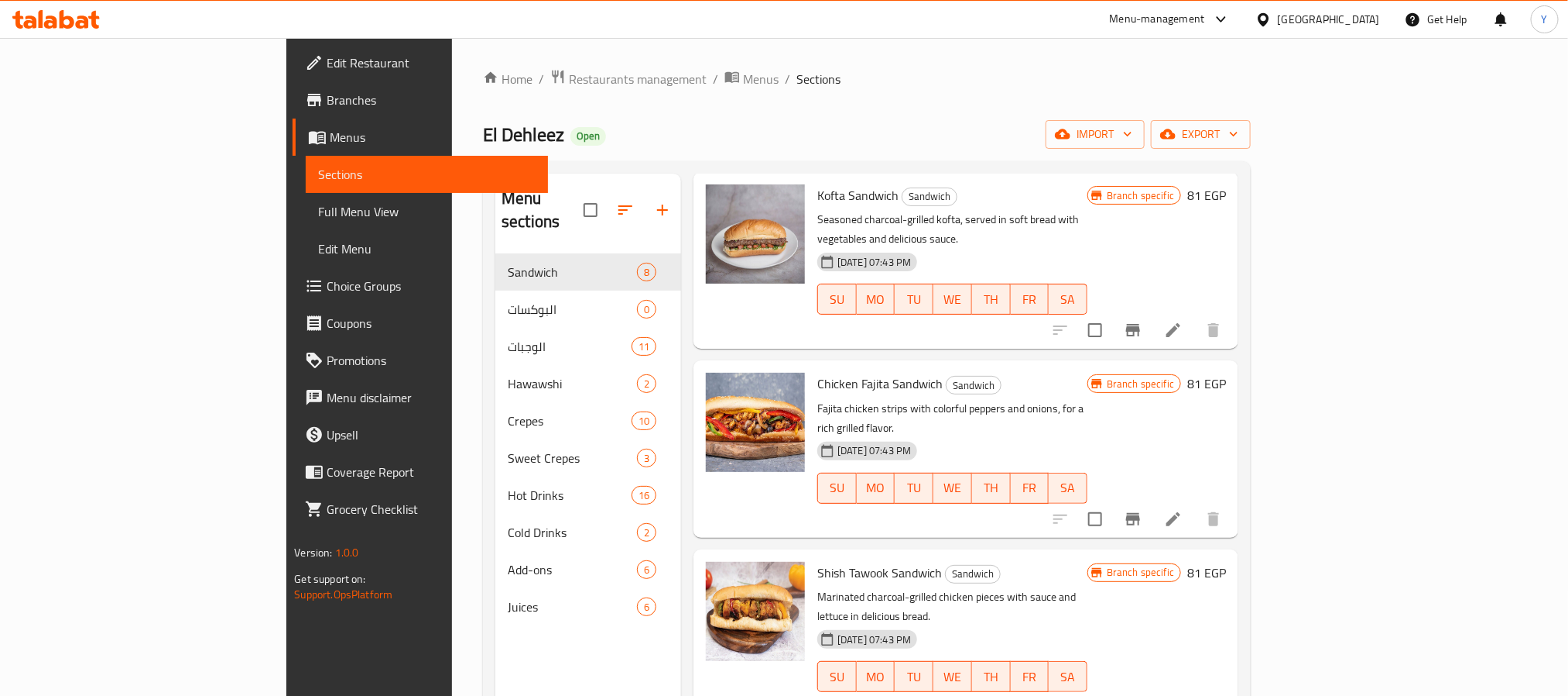
scroll to position [116, 0]
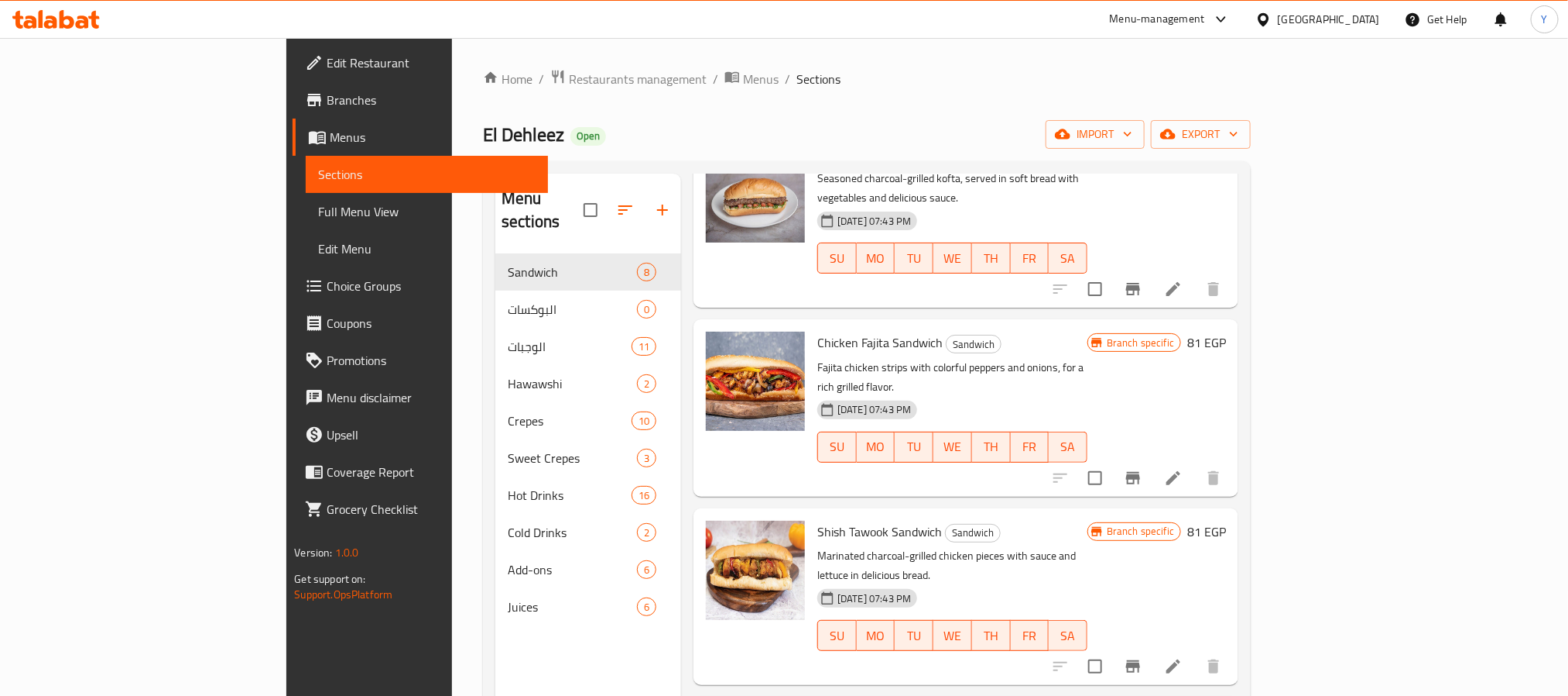
click at [978, 358] on p "Fajita chicken strips with colorful peppers and onions, for a rich grilled flav…" at bounding box center [952, 378] width 270 height 39
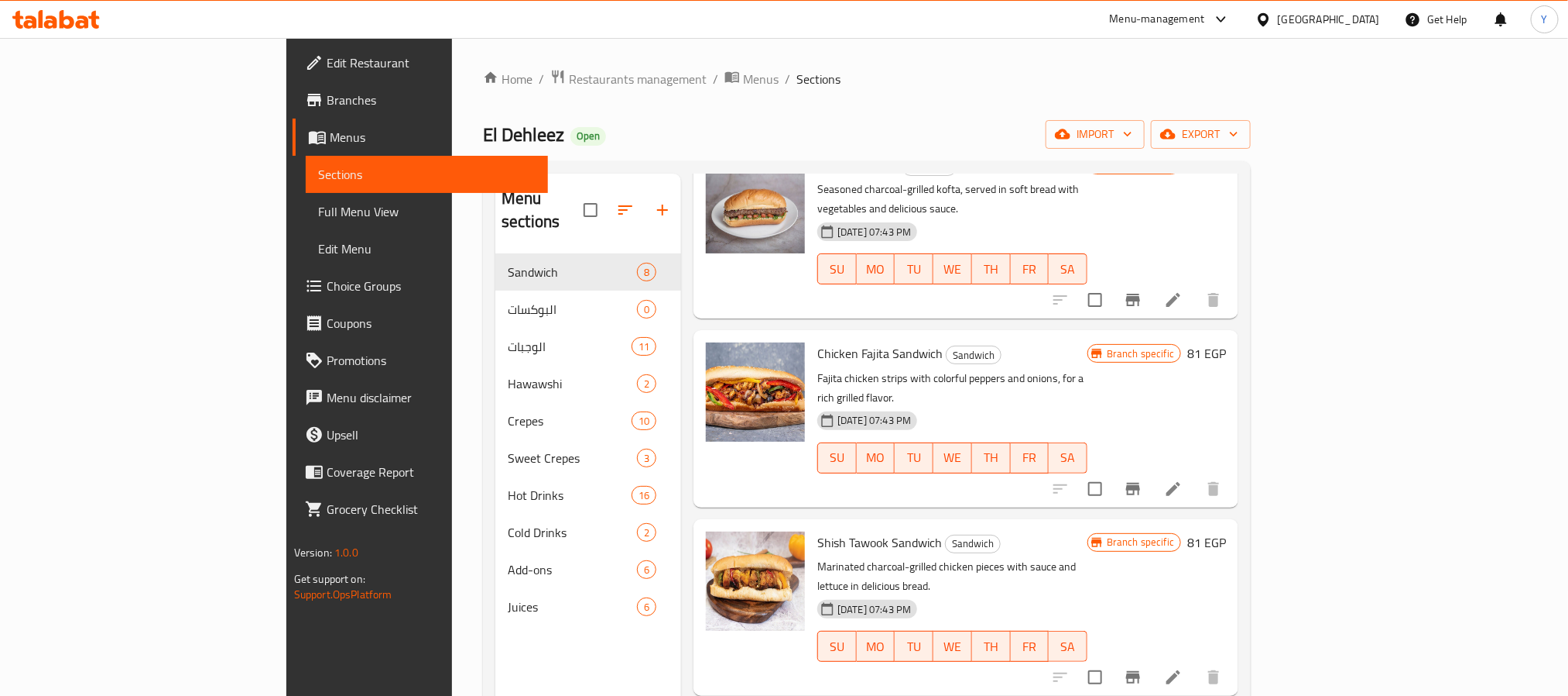
scroll to position [0, 0]
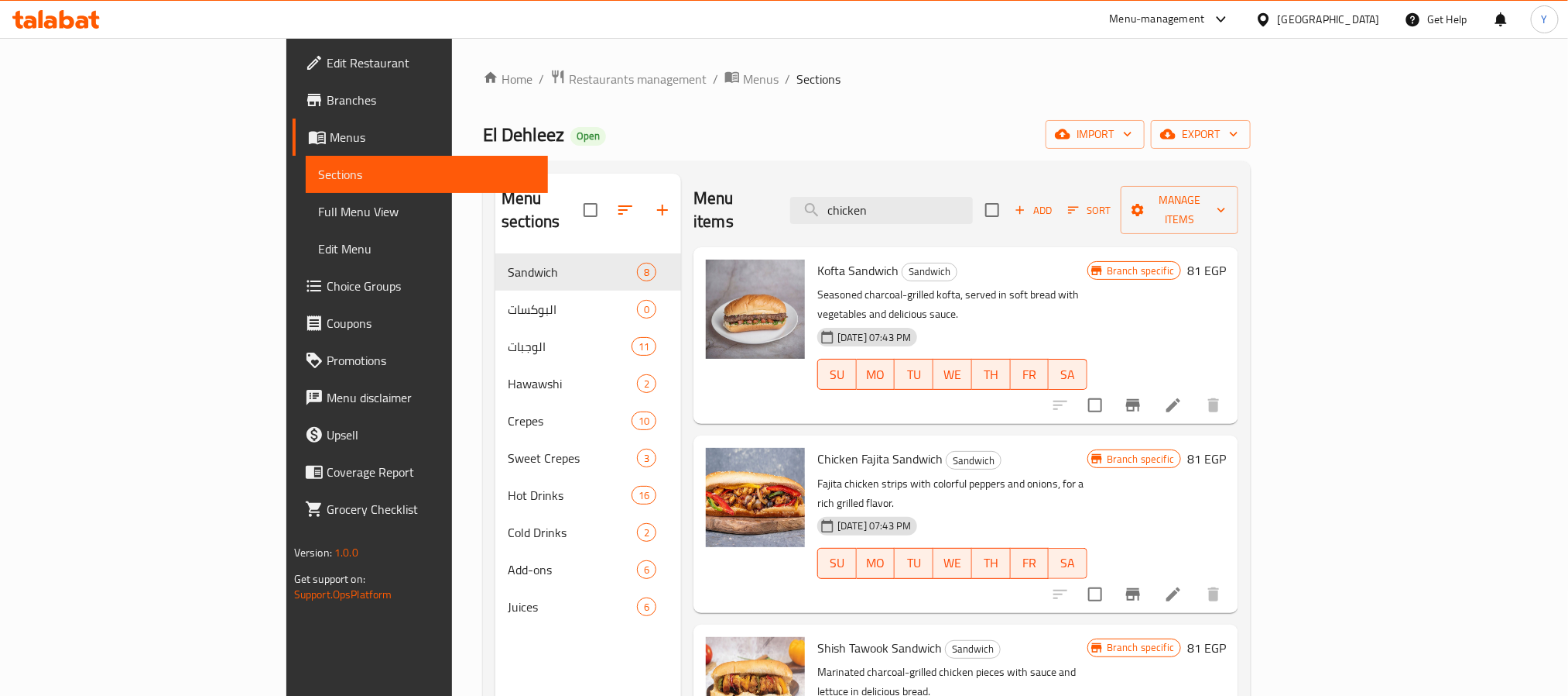
click at [817, 259] on span "Kofta Sandwich" at bounding box center [858, 270] width 81 height 24
